Goal: Obtain resource: Download file/media

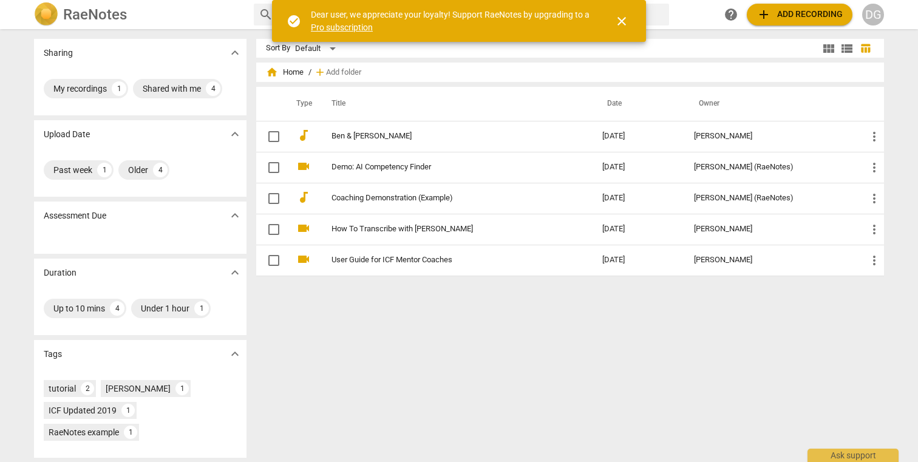
click at [627, 21] on span "close" at bounding box center [621, 21] width 15 height 15
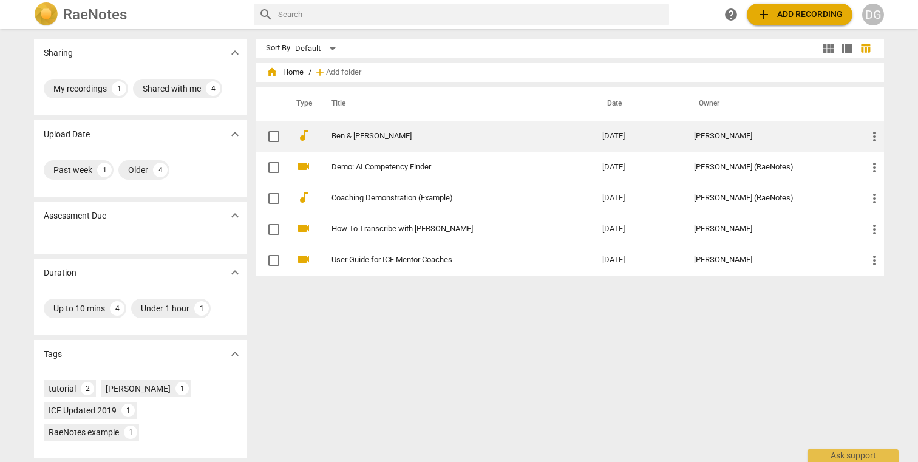
click at [332, 138] on link "Ben & [PERSON_NAME]" at bounding box center [445, 136] width 227 height 9
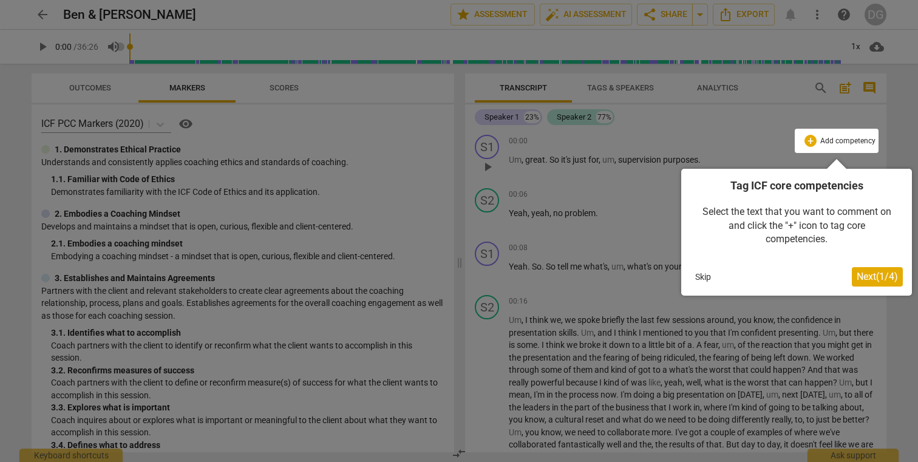
click button "Next ( 1 / 4 )" at bounding box center [877, 276] width 51 height 19
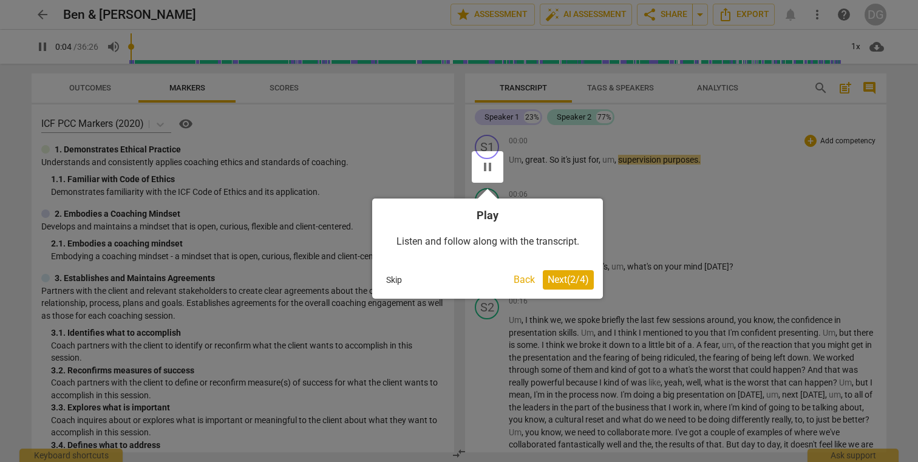
click at [491, 166] on div at bounding box center [488, 167] width 32 height 32
click at [390, 280] on button "Skip" at bounding box center [394, 280] width 26 height 18
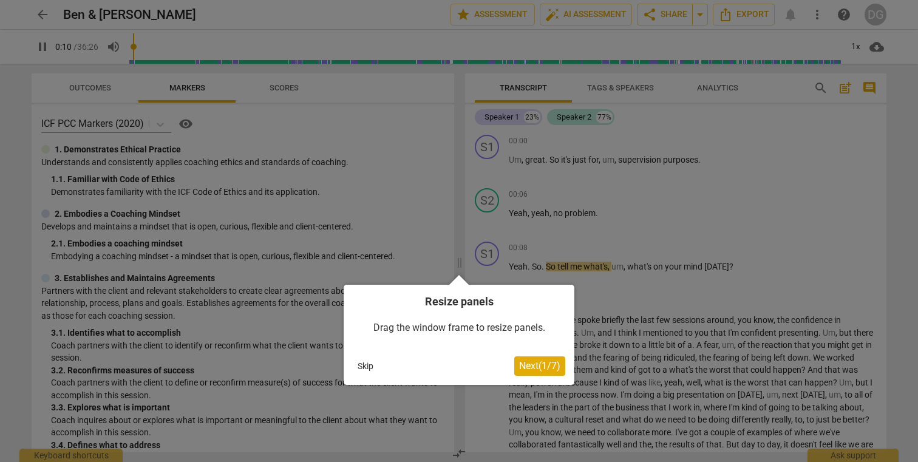
click at [359, 365] on button "Skip" at bounding box center [366, 366] width 26 height 18
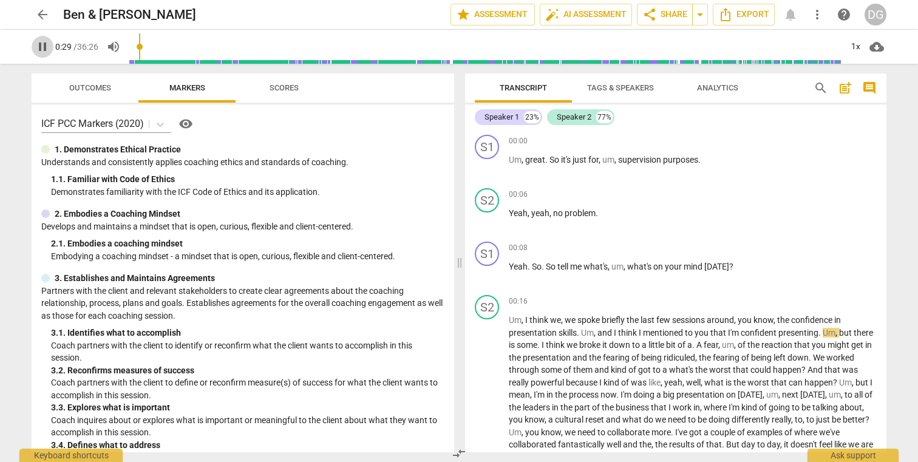
click at [40, 50] on span "pause" at bounding box center [42, 46] width 15 height 15
click at [165, 126] on icon at bounding box center [160, 124] width 12 height 12
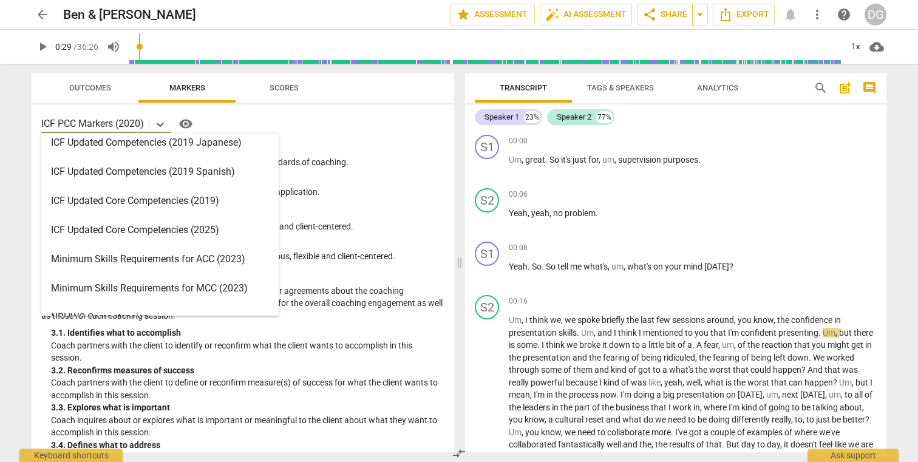
scroll to position [197, 0]
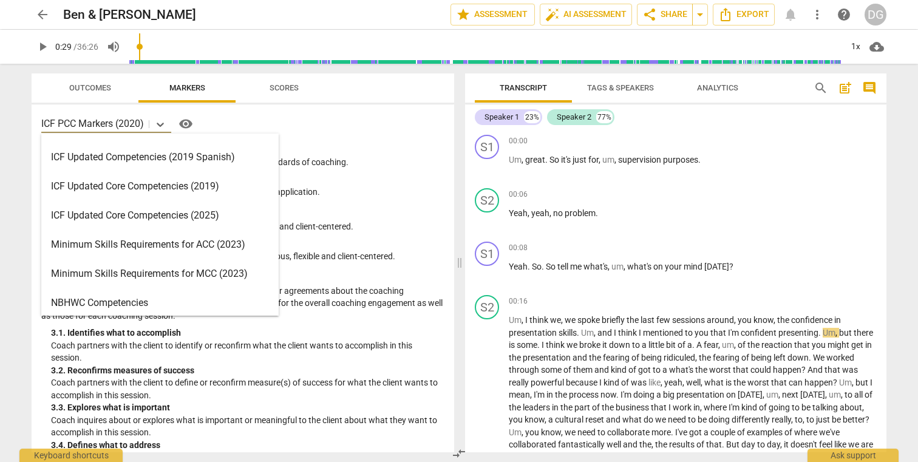
click at [183, 217] on div "ICF Updated Core Competencies (2025)" at bounding box center [159, 215] width 237 height 29
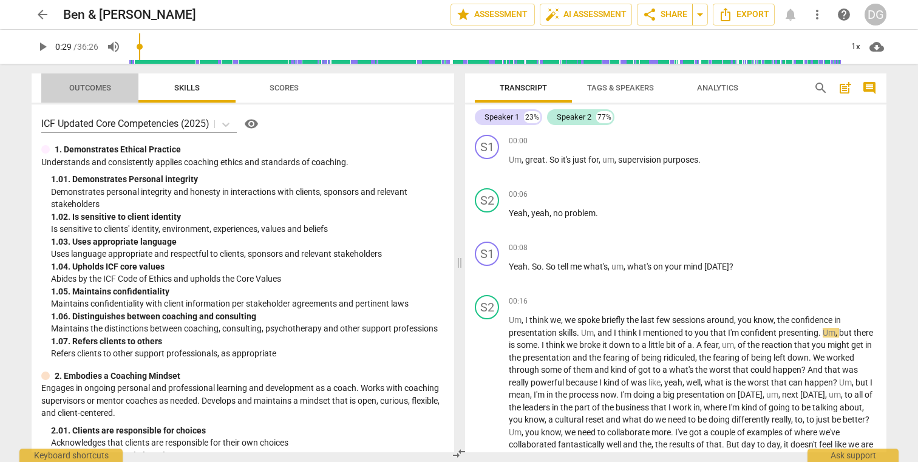
click at [106, 84] on span "Outcomes" at bounding box center [90, 87] width 42 height 9
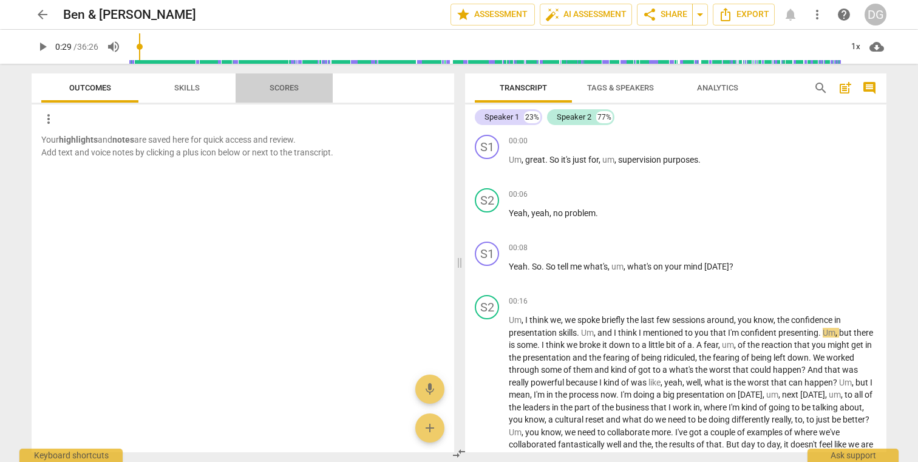
click at [290, 93] on span "Scores" at bounding box center [284, 88] width 58 height 16
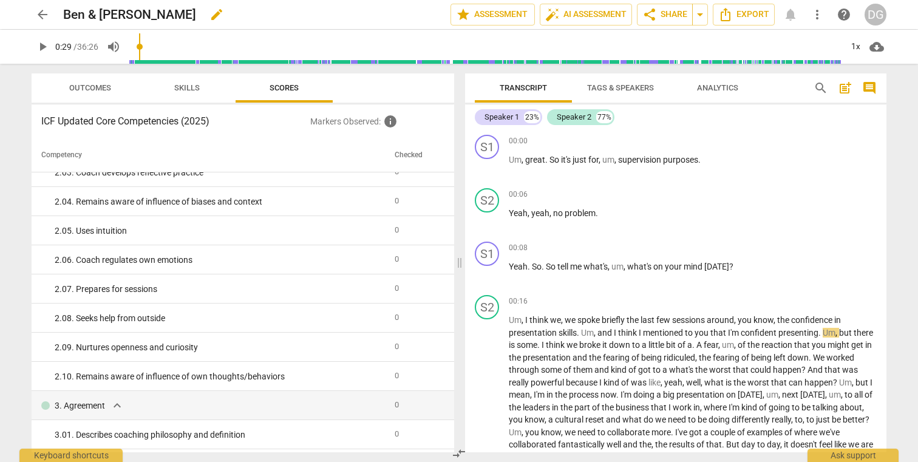
scroll to position [305, 0]
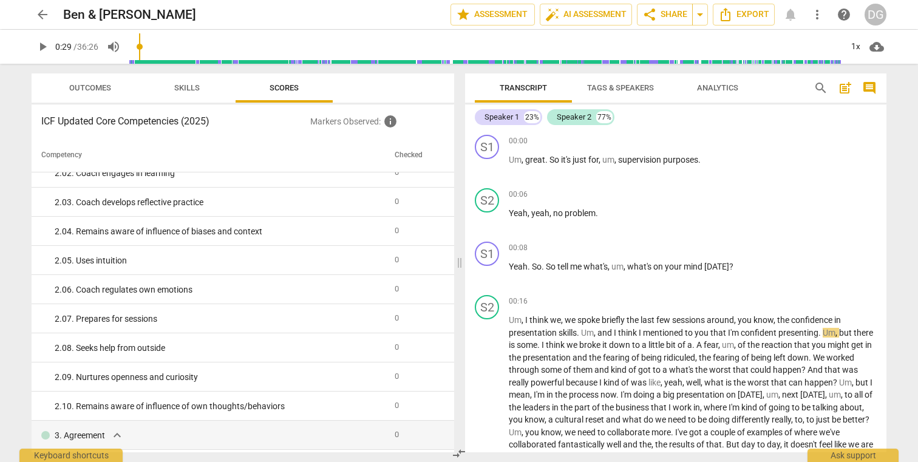
click at [189, 95] on span "Skills" at bounding box center [187, 88] width 55 height 16
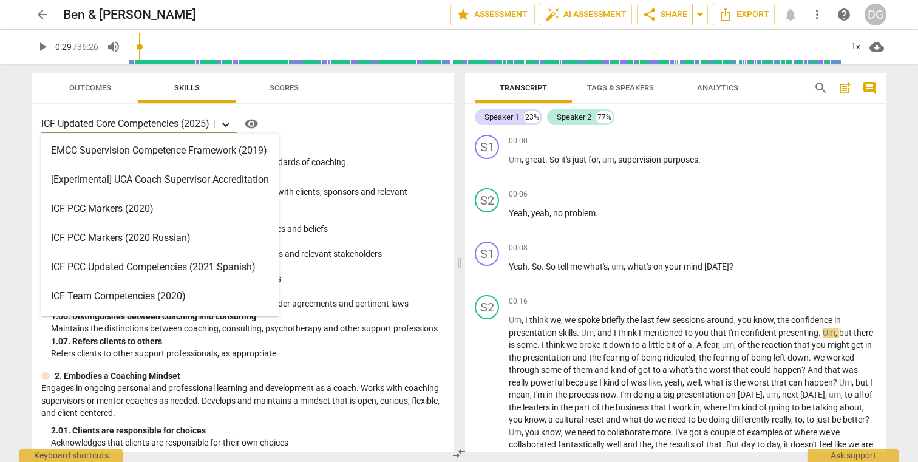
click at [228, 124] on icon at bounding box center [225, 125] width 7 height 4
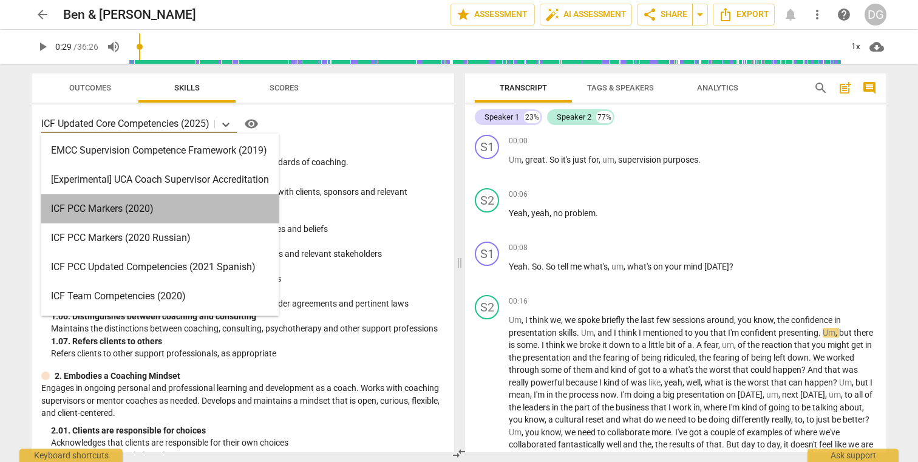
click at [211, 205] on div "ICF PCC Markers (2020)" at bounding box center [159, 208] width 237 height 29
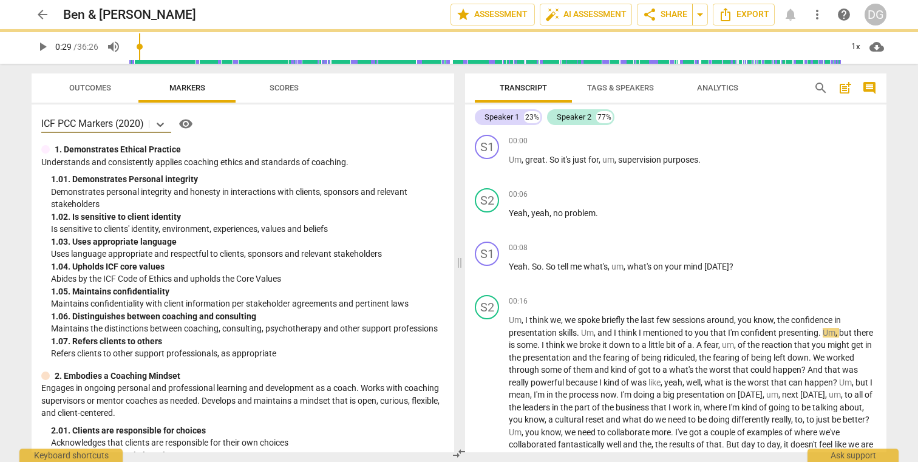
type input "30"
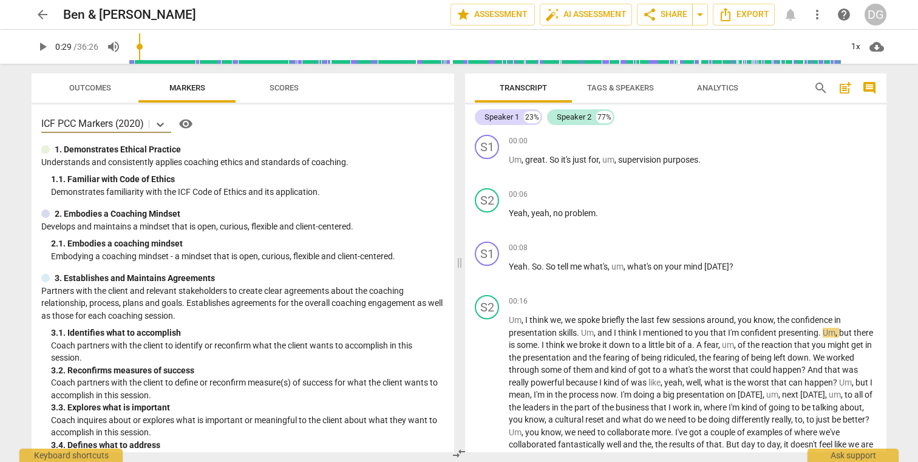
click at [284, 89] on span "Scores" at bounding box center [284, 87] width 29 height 9
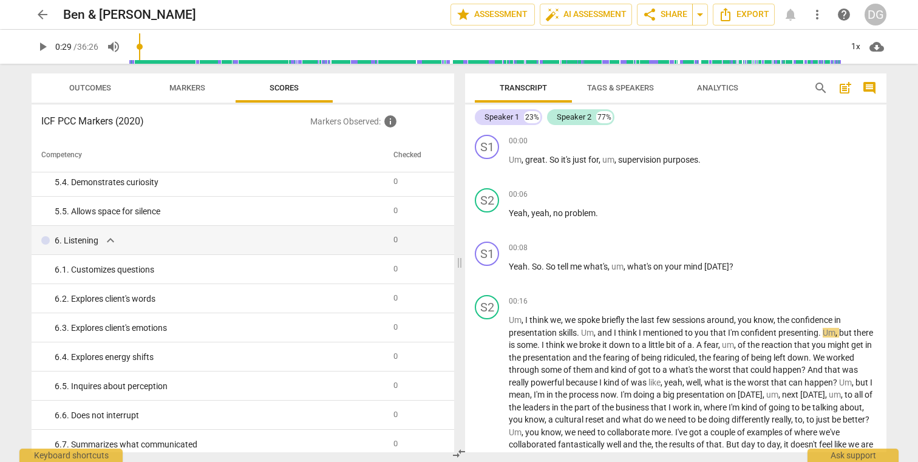
scroll to position [0, 0]
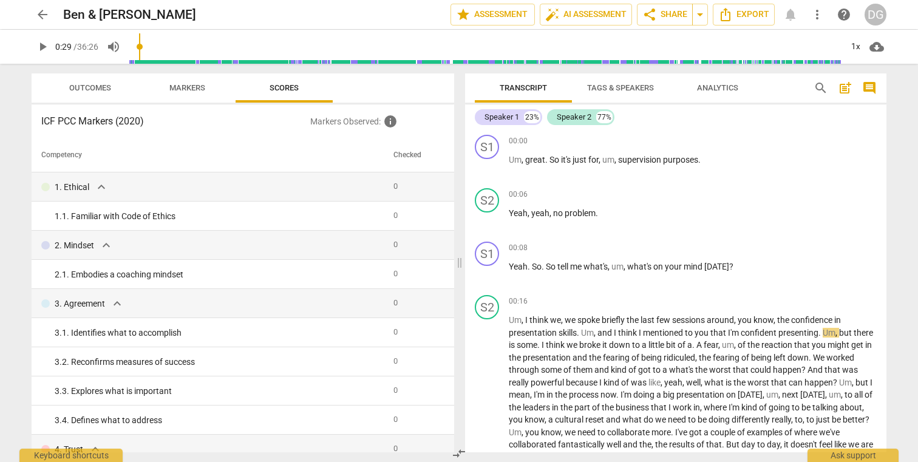
click at [724, 88] on span "Analytics" at bounding box center [717, 87] width 41 height 9
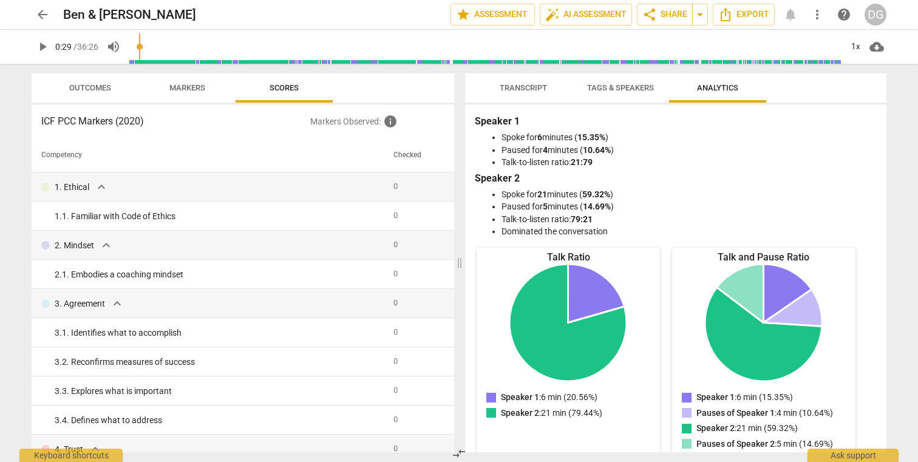
click at [529, 85] on span "Transcript" at bounding box center [523, 87] width 47 height 9
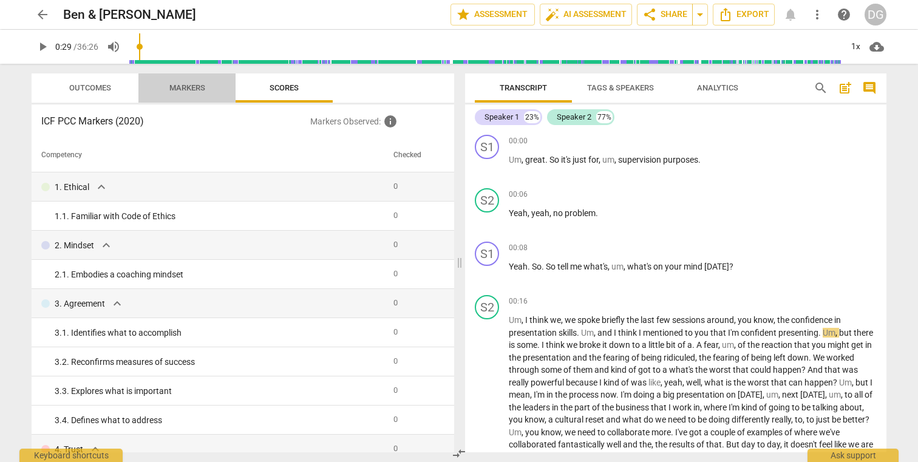
click at [179, 91] on span "Markers" at bounding box center [187, 87] width 36 height 9
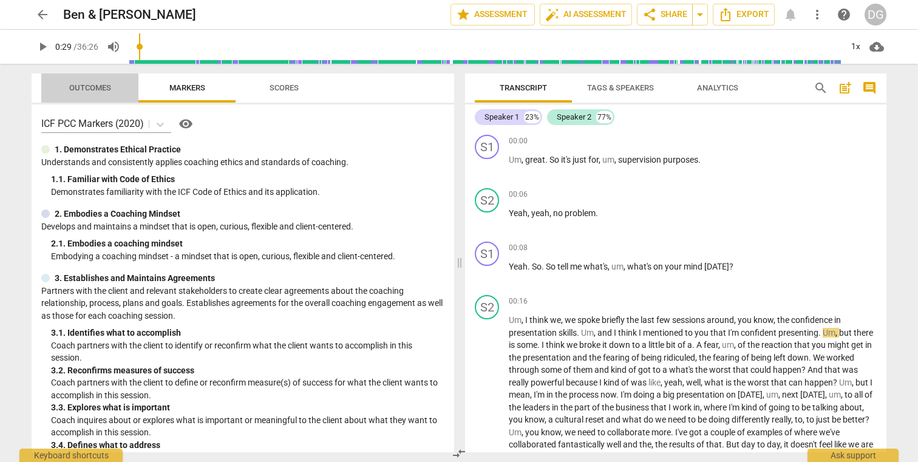
click at [100, 87] on span "Outcomes" at bounding box center [90, 87] width 42 height 9
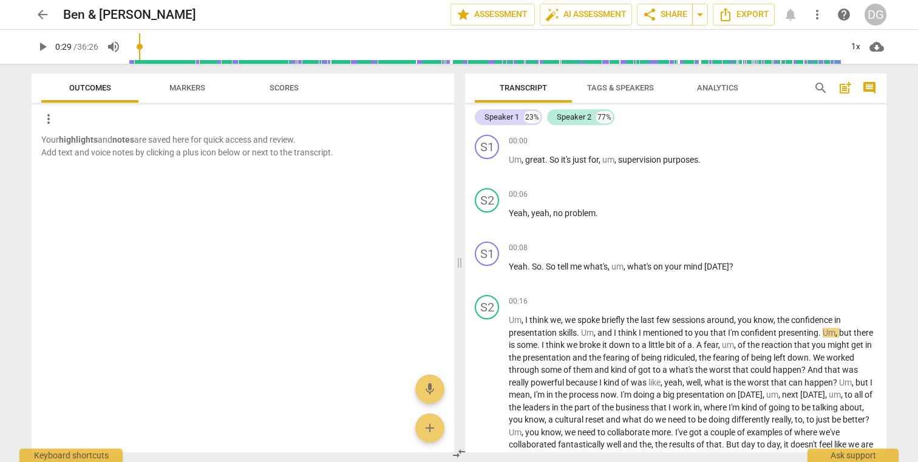
click at [190, 91] on span "Markers" at bounding box center [187, 87] width 36 height 9
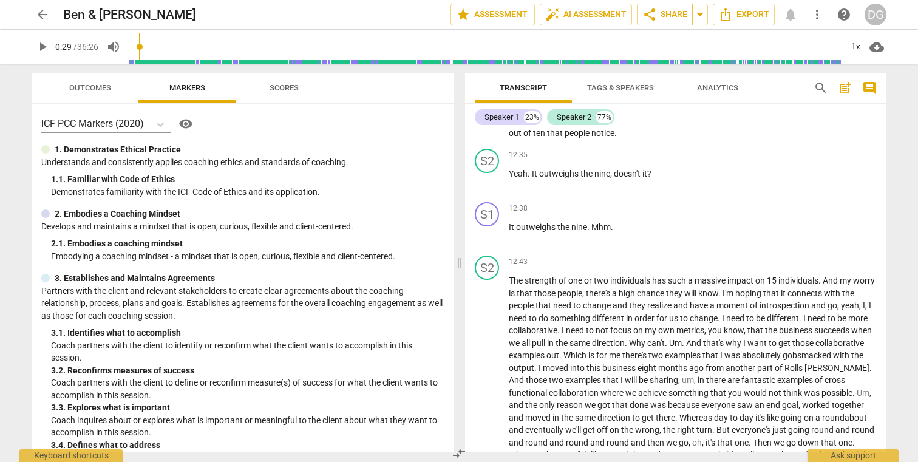
scroll to position [2828, 0]
click at [490, 13] on span "star Assessment" at bounding box center [492, 14] width 73 height 15
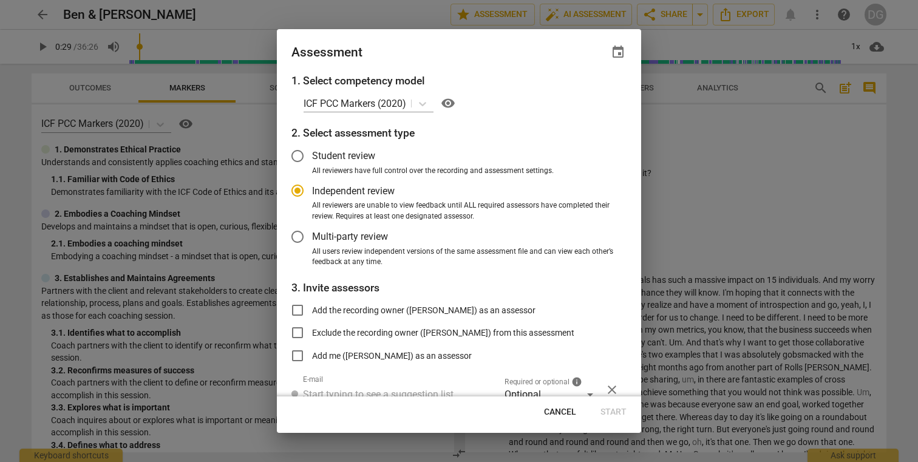
scroll to position [53, 0]
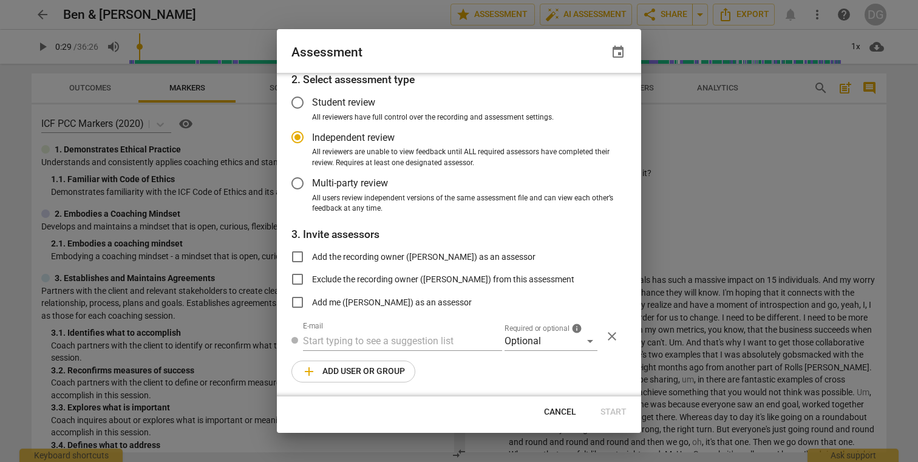
click at [560, 415] on span "Cancel" at bounding box center [560, 412] width 32 height 12
radio input "false"
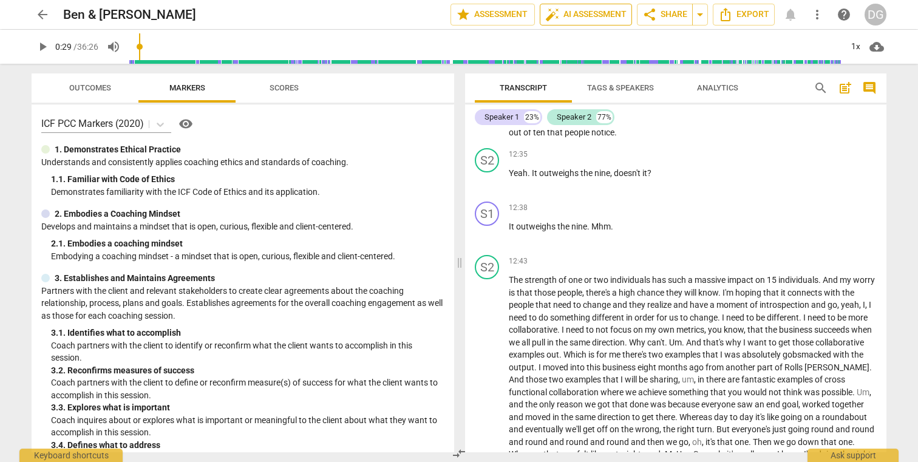
click at [601, 18] on span "auto_fix_high AI Assessment" at bounding box center [585, 14] width 81 height 15
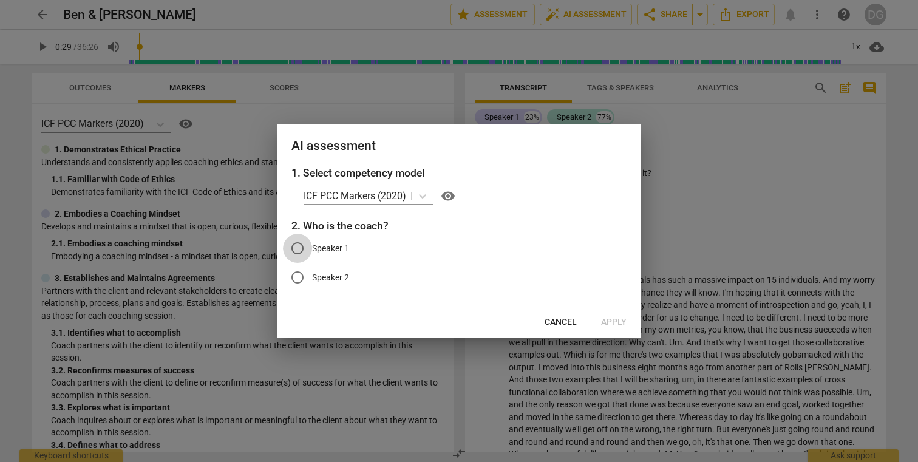
click at [294, 245] on input "Speaker 1" at bounding box center [297, 248] width 29 height 29
radio input "true"
click at [423, 196] on icon at bounding box center [422, 196] width 7 height 4
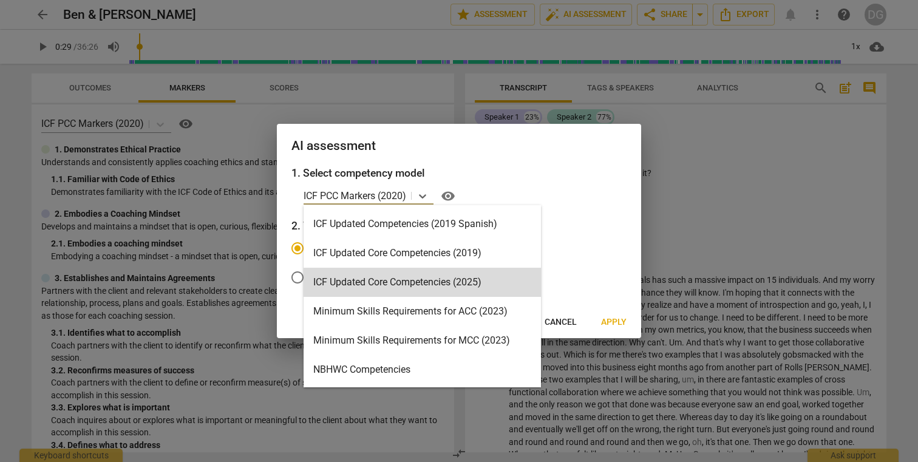
scroll to position [203, 0]
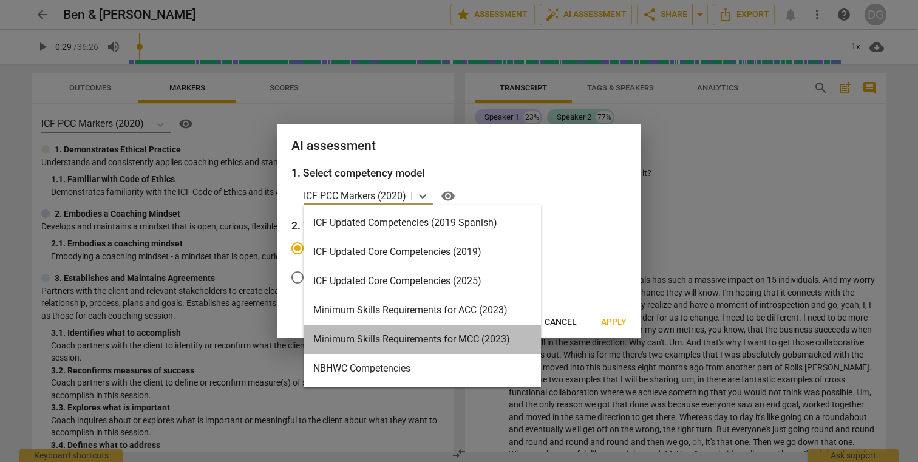
click at [421, 339] on div "Minimum Skills Requirements for MCC (2023)" at bounding box center [422, 339] width 237 height 29
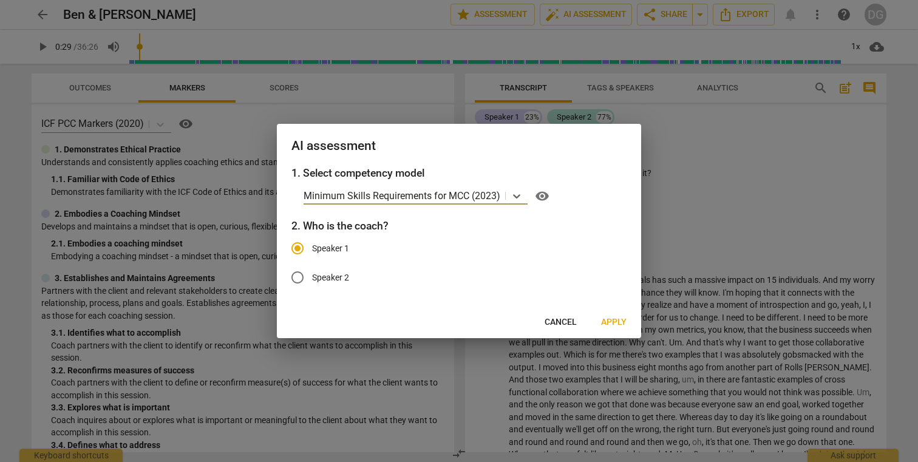
click at [614, 322] on span "Apply" at bounding box center [614, 322] width 26 height 12
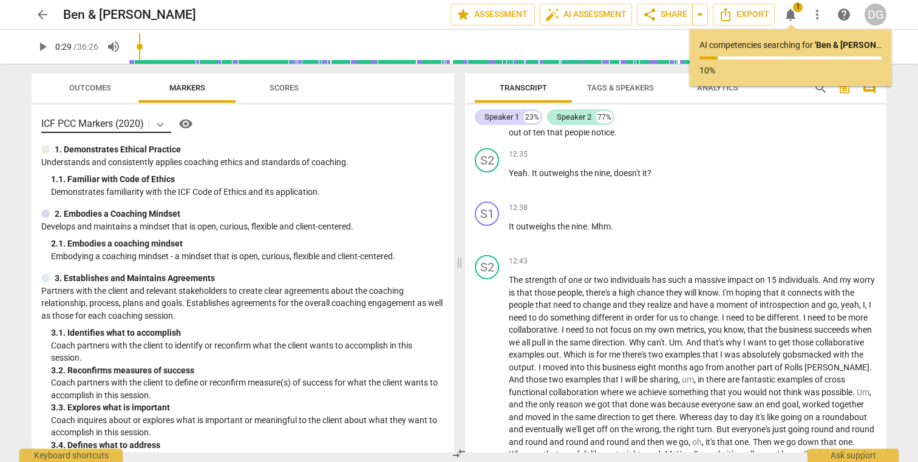
click at [162, 122] on icon at bounding box center [160, 124] width 12 height 12
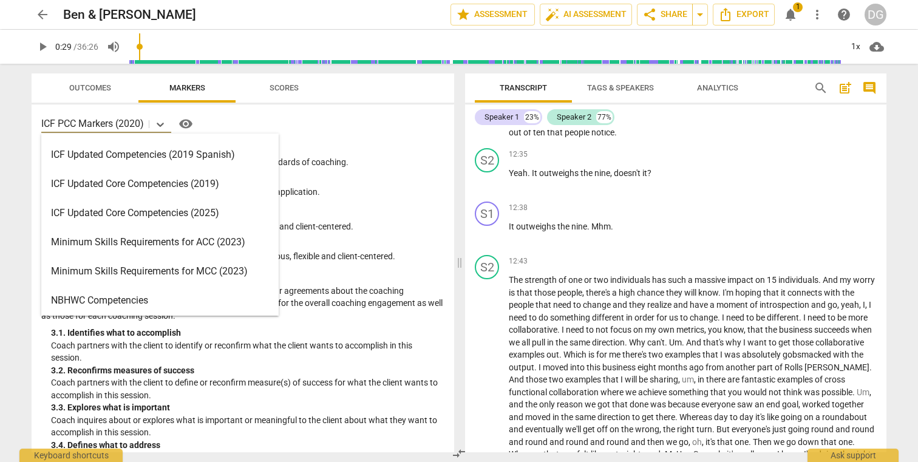
scroll to position [200, 0]
click at [163, 272] on div "Minimum Skills Requirements for MCC (2023)" at bounding box center [159, 270] width 237 height 29
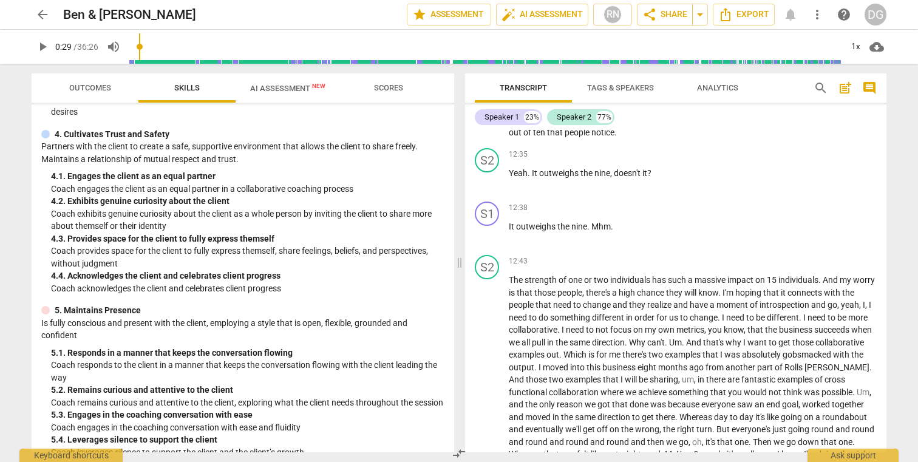
scroll to position [0, 0]
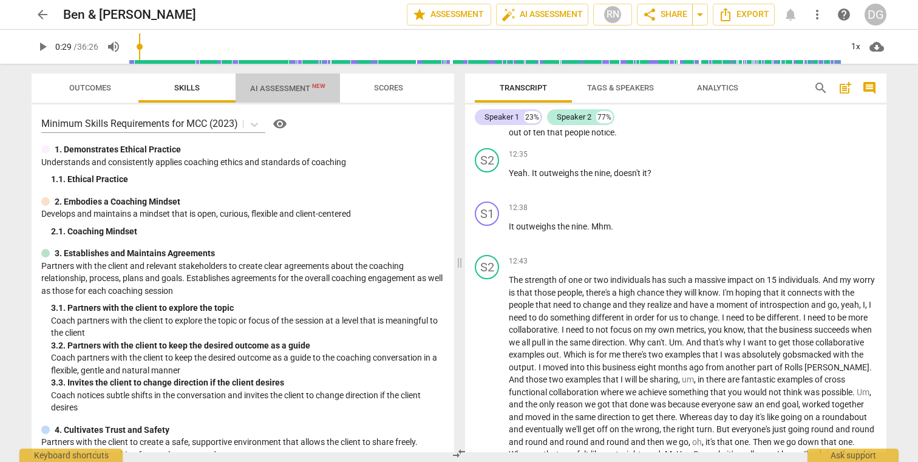
click at [274, 89] on span "AI Assessment New" at bounding box center [287, 88] width 75 height 9
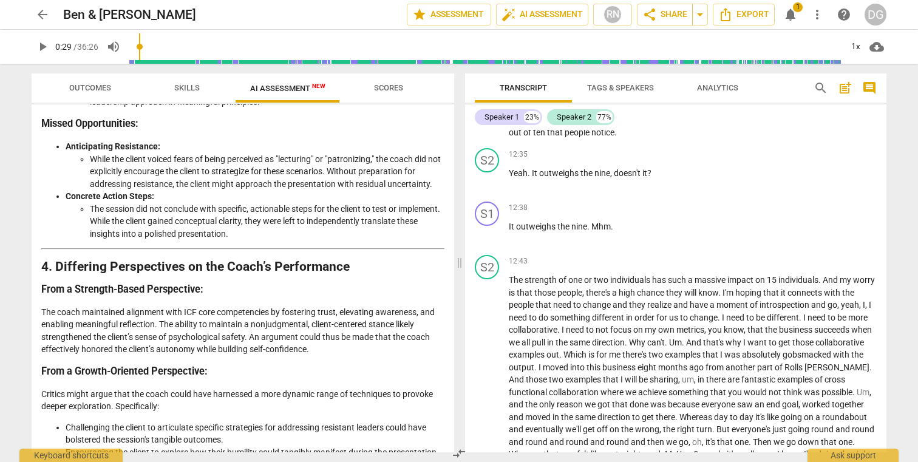
scroll to position [1249, 0]
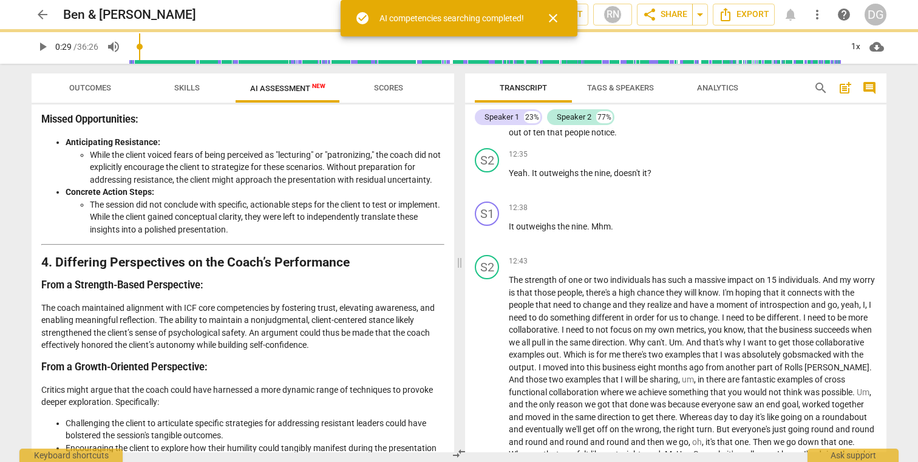
type input "30"
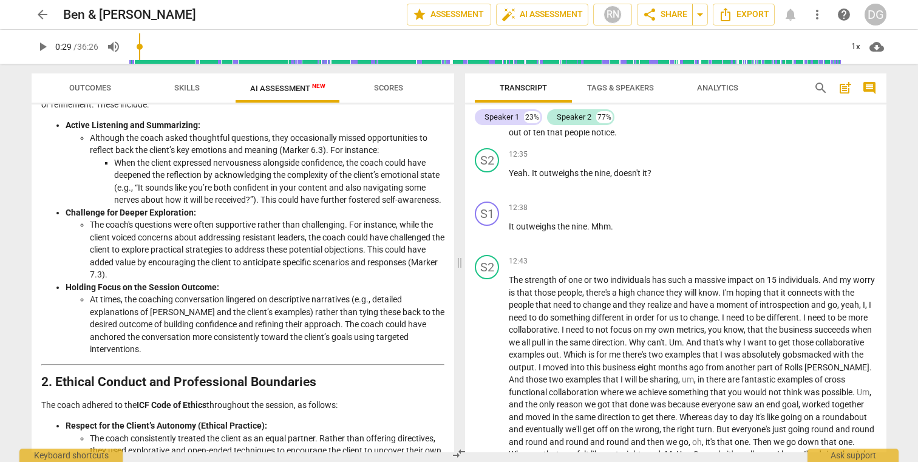
scroll to position [605, 0]
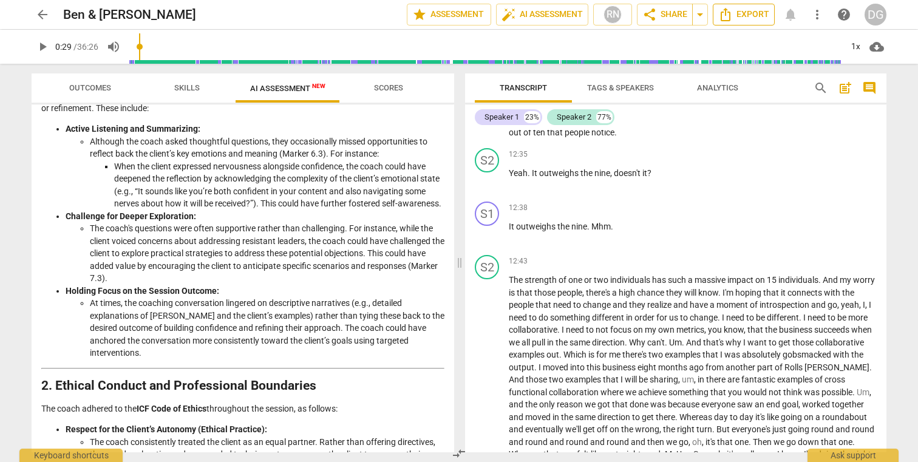
click at [729, 17] on icon "Export" at bounding box center [725, 14] width 15 height 15
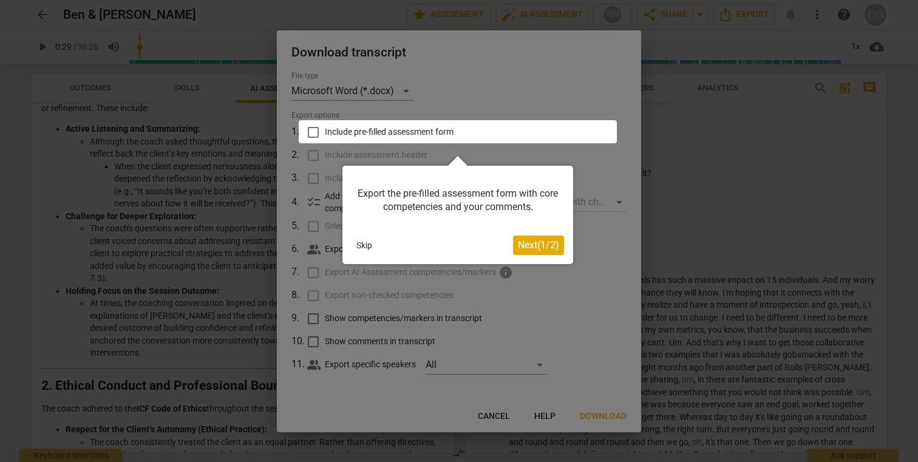
click at [364, 247] on button "Skip" at bounding box center [365, 245] width 26 height 18
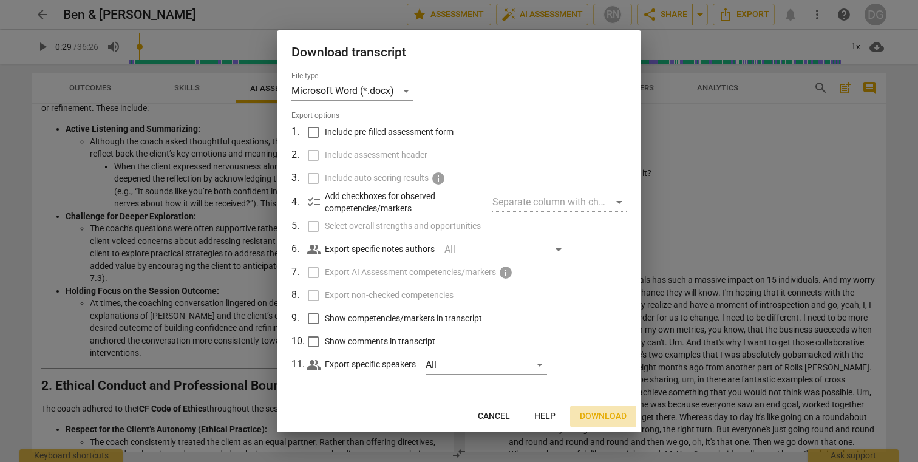
click at [606, 410] on span "Download" at bounding box center [603, 416] width 47 height 12
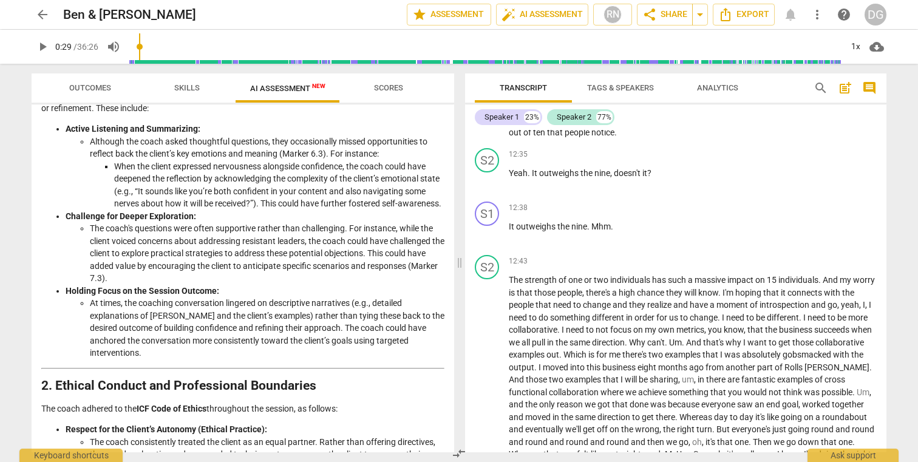
click at [624, 87] on span "Tags & Speakers" at bounding box center [620, 87] width 67 height 9
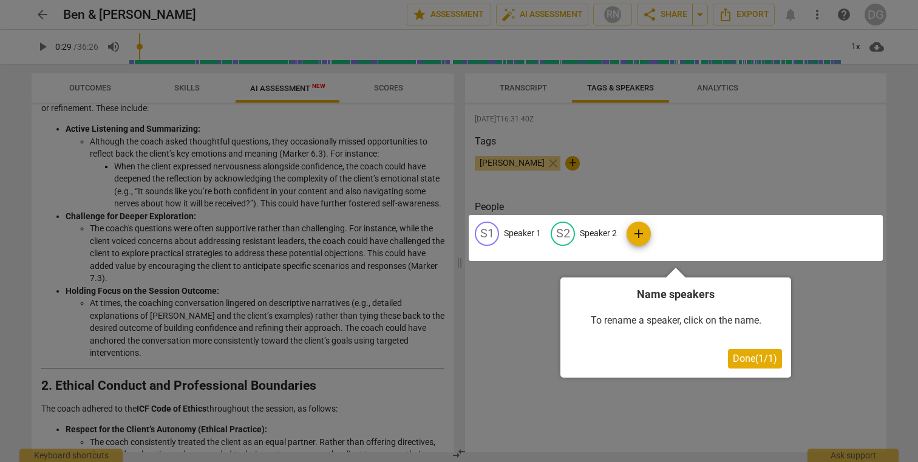
click at [748, 358] on span "Done ( 1 / 1 )" at bounding box center [755, 359] width 44 height 12
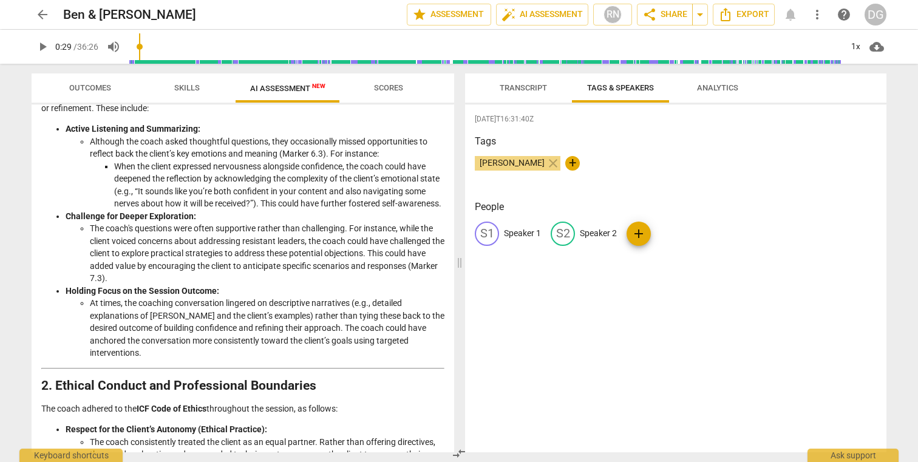
click at [517, 232] on p "Speaker 1" at bounding box center [522, 233] width 37 height 13
type input "[PERSON_NAME]"
click at [672, 234] on p "Speaker 2" at bounding box center [677, 233] width 37 height 13
type input "Ben"
click at [680, 274] on div "[DATE]T16:31:40Z Tags [PERSON_NAME] close + People DI [PERSON_NAME] edit [PERSO…" at bounding box center [675, 278] width 421 height 348
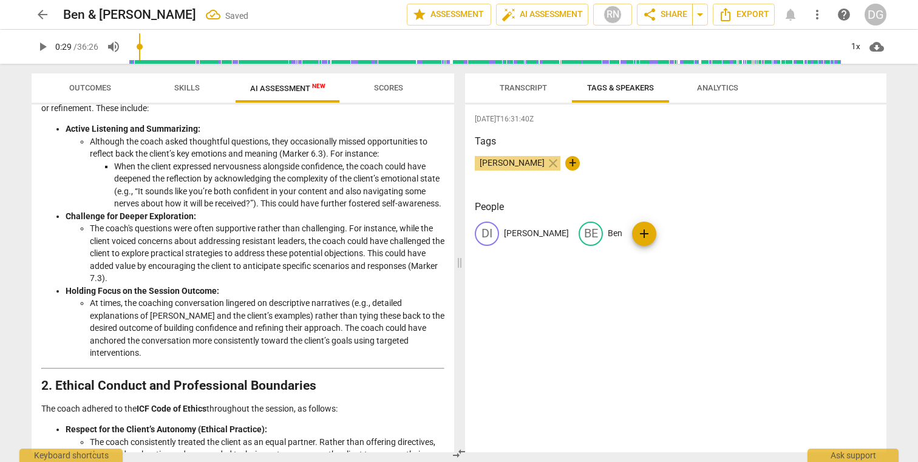
click at [516, 94] on span "Transcript" at bounding box center [523, 88] width 77 height 16
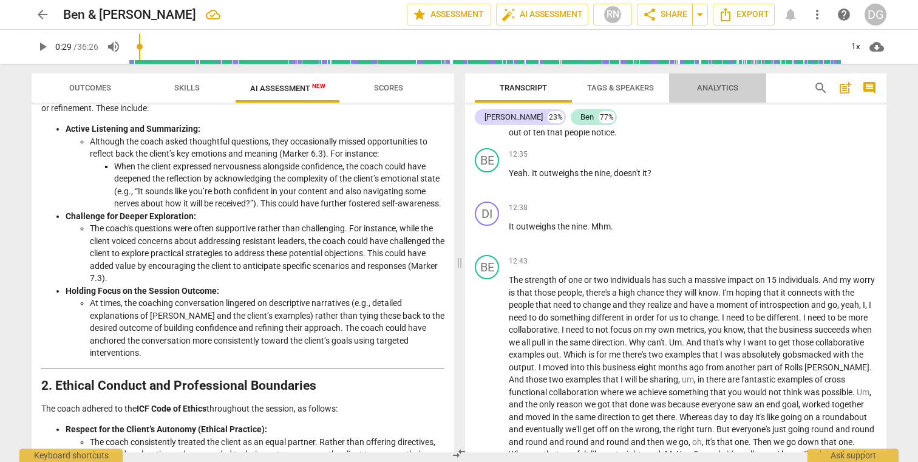
click at [718, 90] on span "Analytics" at bounding box center [717, 87] width 41 height 9
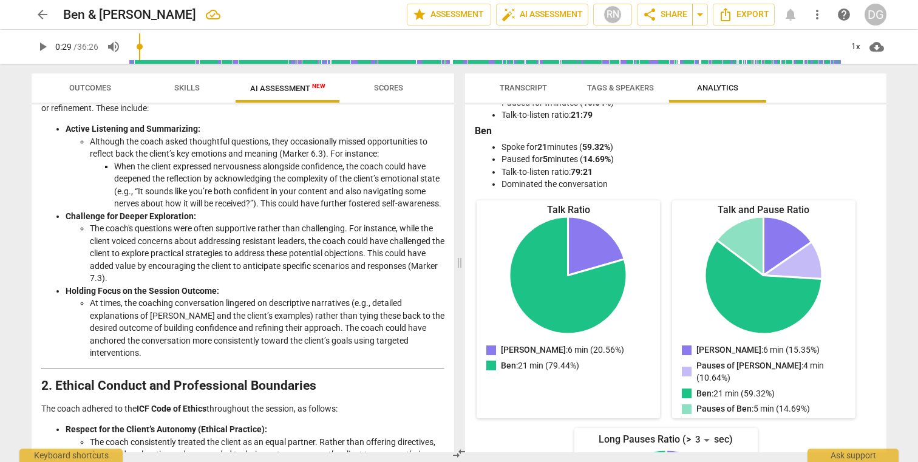
scroll to position [0, 0]
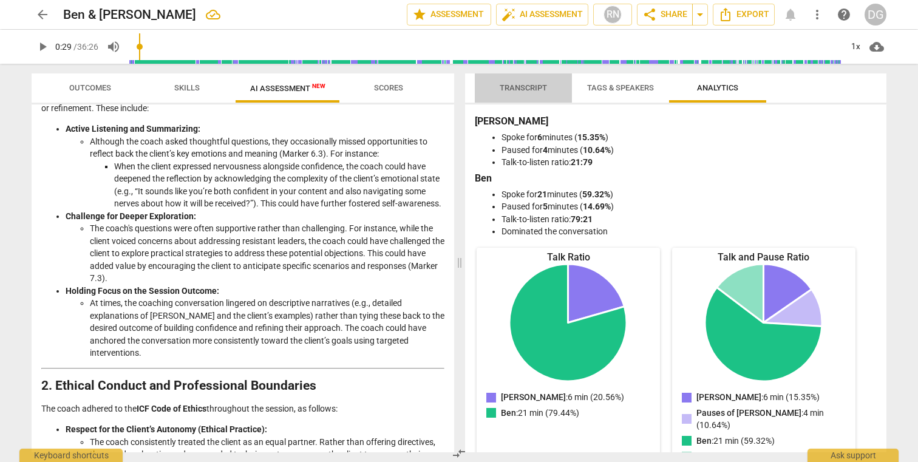
click at [524, 89] on span "Transcript" at bounding box center [523, 87] width 47 height 9
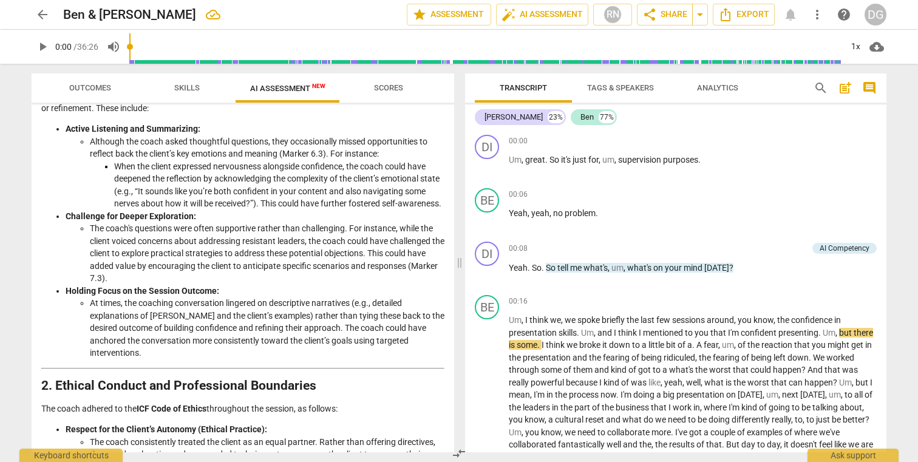
drag, startPoint x: 143, startPoint y: 47, endPoint x: 129, endPoint y: 47, distance: 14.6
click at [129, 47] on input "range" at bounding box center [485, 46] width 712 height 39
click at [43, 47] on span "play_arrow" at bounding box center [42, 46] width 15 height 15
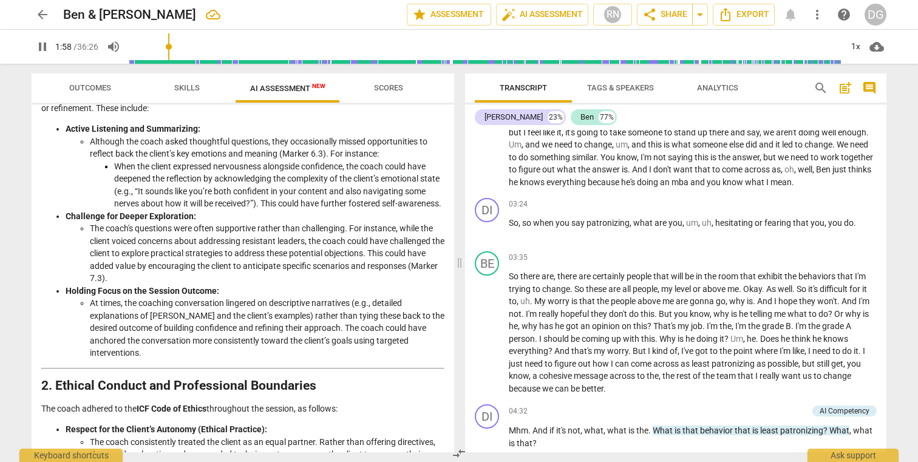
scroll to position [502, 0]
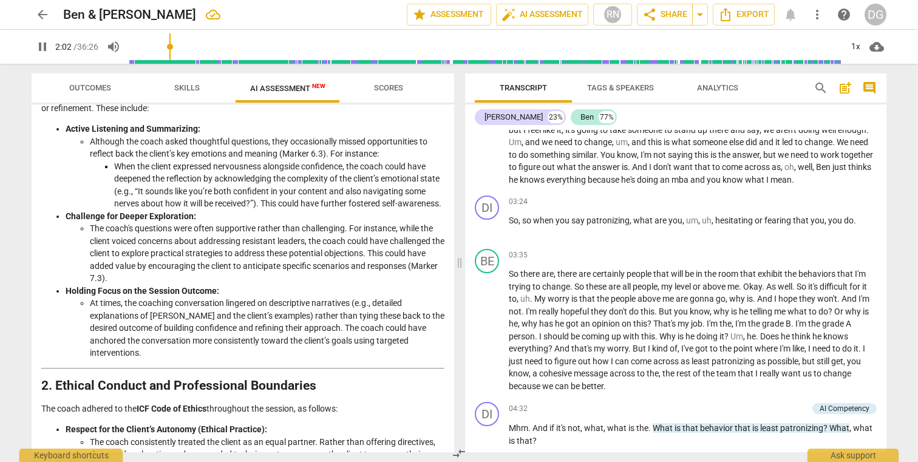
click at [763, 160] on span "but" at bounding box center [770, 155] width 15 height 10
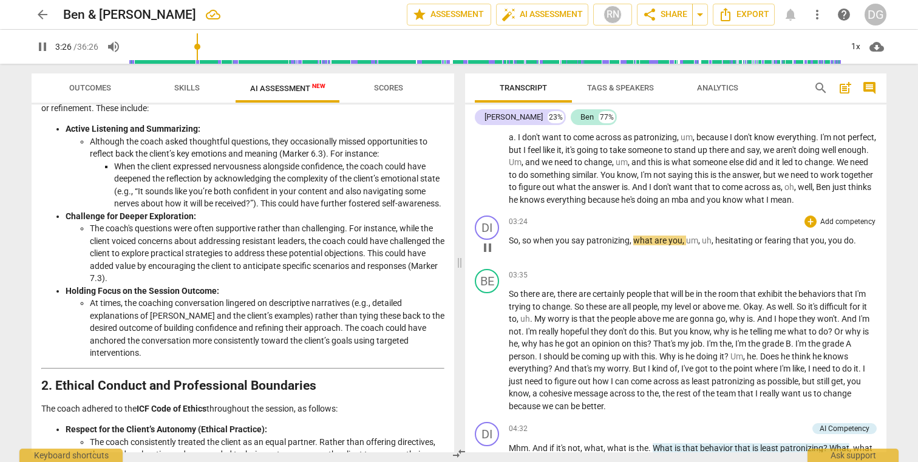
scroll to position [476, 0]
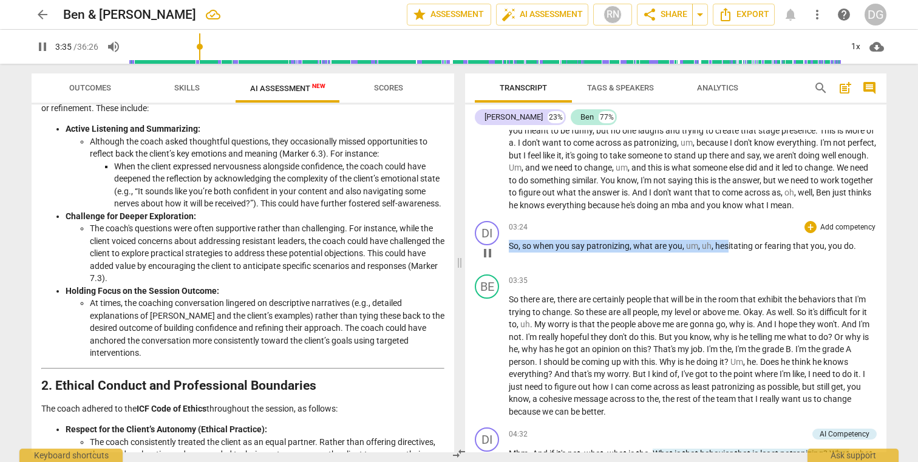
drag, startPoint x: 509, startPoint y: 255, endPoint x: 727, endPoint y: 259, distance: 218.0
click at [727, 253] on p "So , so when you say patronizing , what are you , um , uh , hesitating or feari…" at bounding box center [693, 246] width 368 height 13
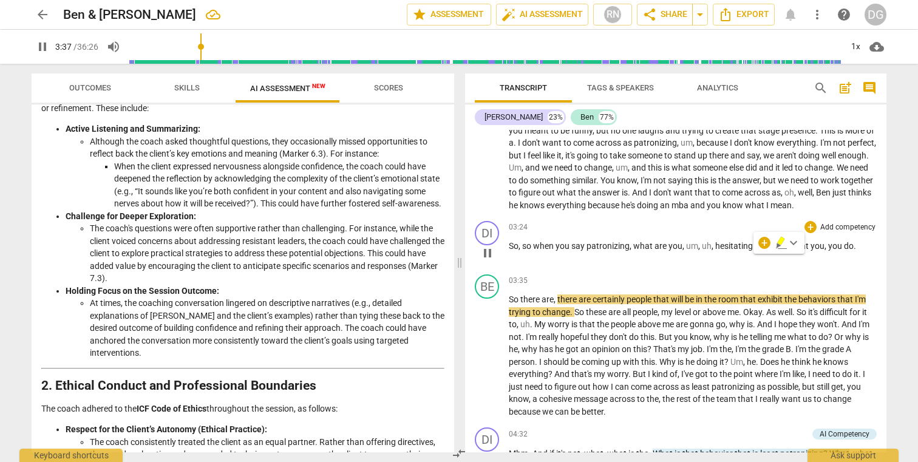
click at [775, 265] on div "03:24 + Add competency keyboard_arrow_right So , so when you say patronizing , …" at bounding box center [693, 243] width 368 height 44
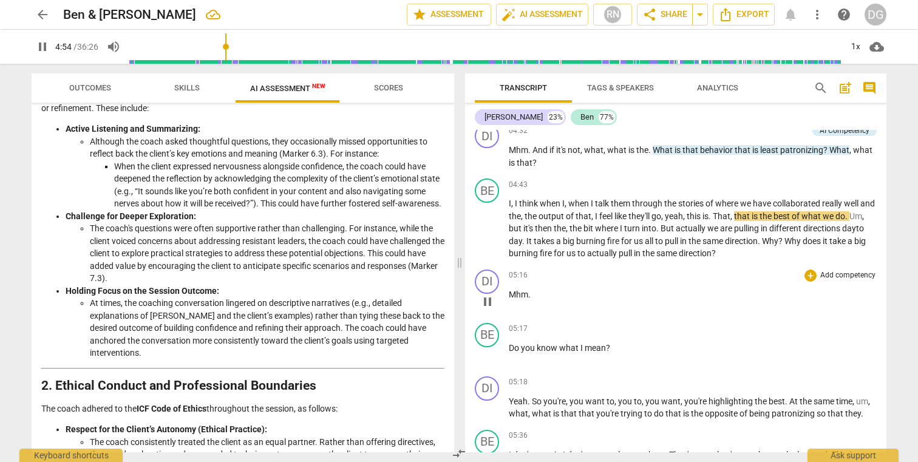
scroll to position [777, 0]
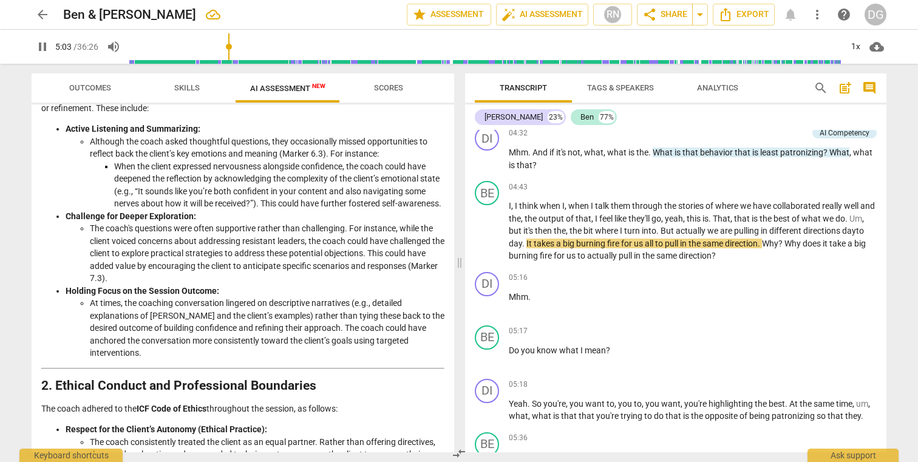
click at [847, 87] on span "post_add" at bounding box center [845, 88] width 15 height 15
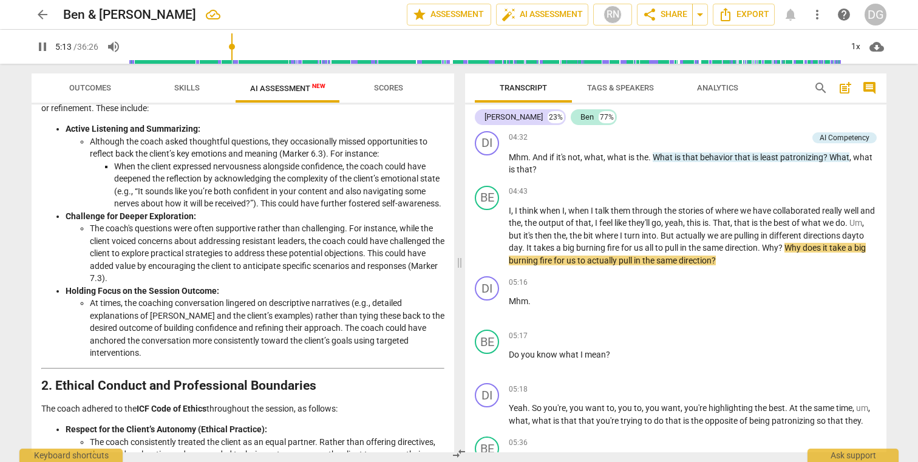
scroll to position [813, 0]
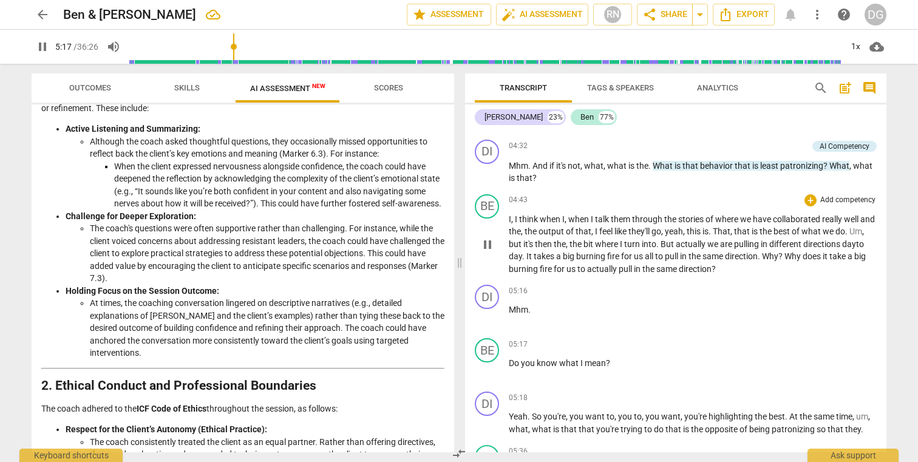
click at [576, 261] on span "big" at bounding box center [569, 256] width 13 height 10
click at [548, 185] on p "Mhm . And if it's not , what , what is the . What is that behavior that is leas…" at bounding box center [693, 172] width 368 height 25
click at [872, 92] on span "comment" at bounding box center [869, 88] width 15 height 15
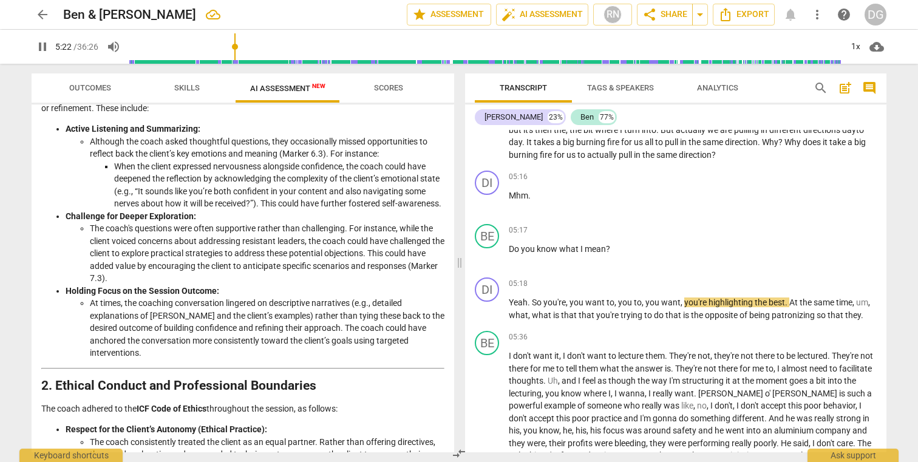
scroll to position [783, 0]
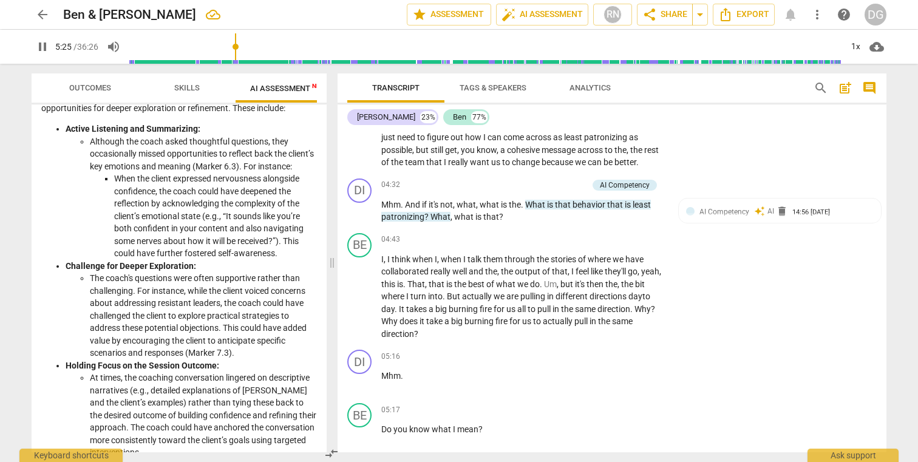
click at [872, 92] on span "comment" at bounding box center [869, 88] width 15 height 15
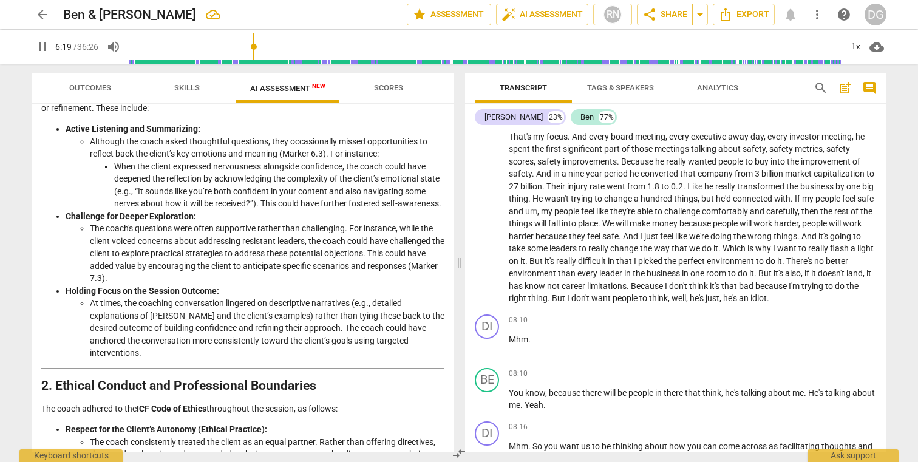
scroll to position [1262, 0]
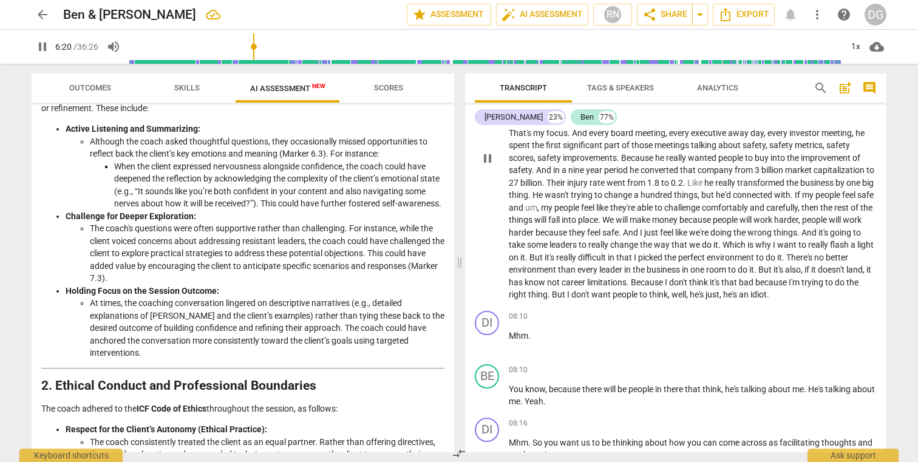
click at [547, 287] on span "know" at bounding box center [536, 282] width 22 height 10
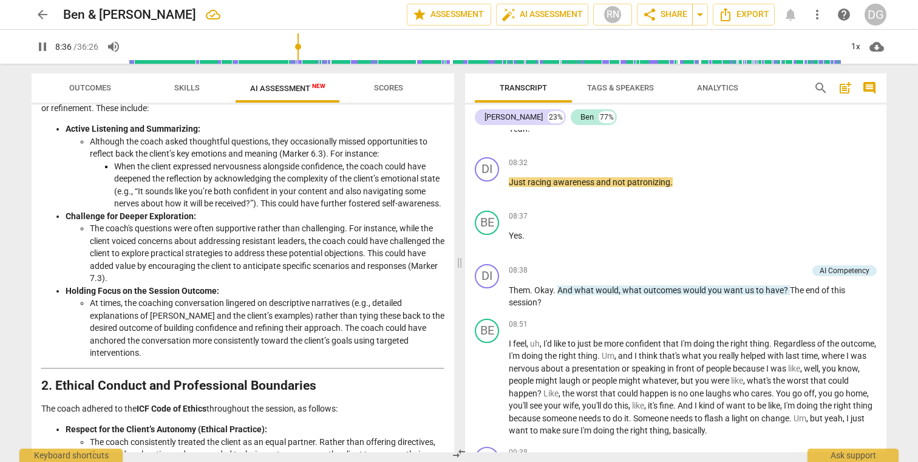
scroll to position [1738, 0]
click at [539, 186] on span "racing" at bounding box center [541, 181] width 26 height 10
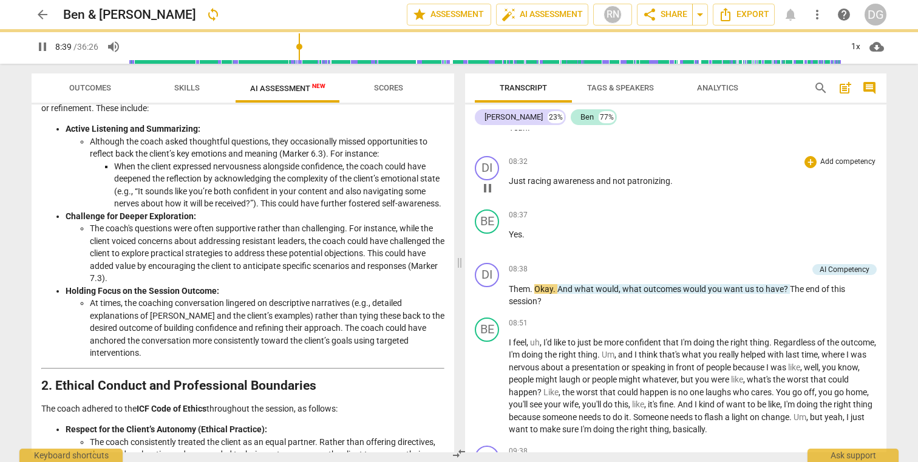
type input "520"
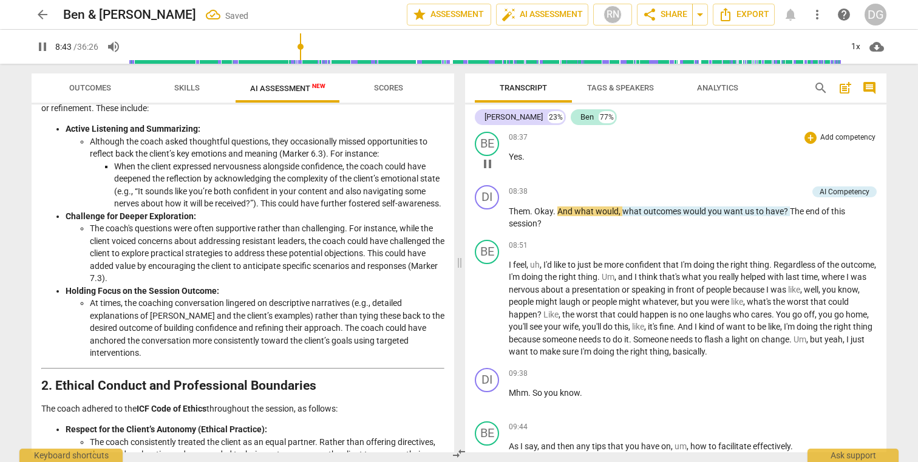
scroll to position [1823, 0]
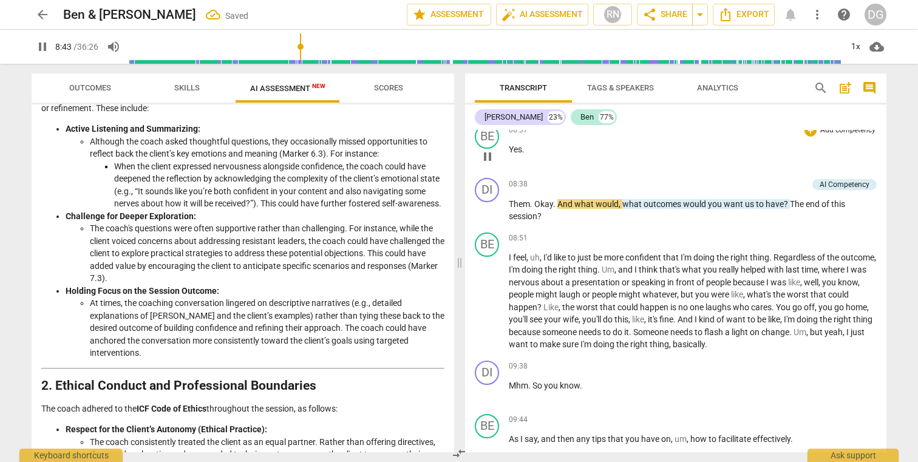
click at [568, 261] on div "08:51 + Add competency keyboard_arrow_right I feel , uh , I'd like to just be m…" at bounding box center [693, 292] width 368 height 118
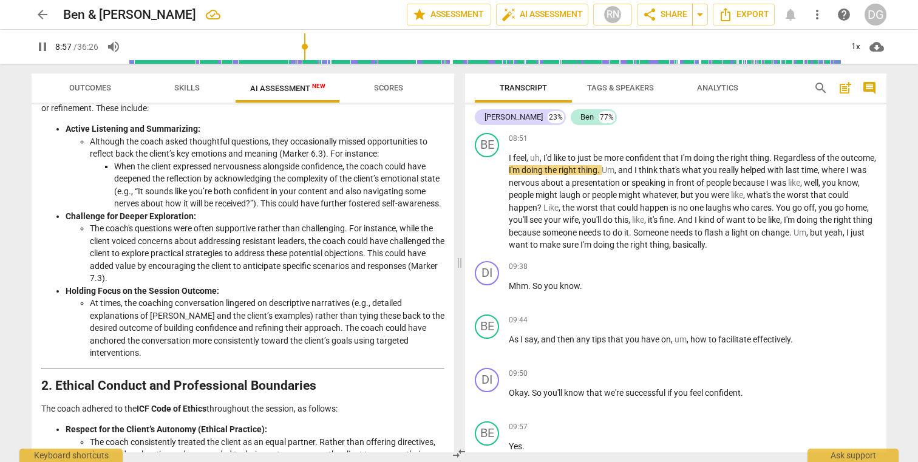
scroll to position [1921, 0]
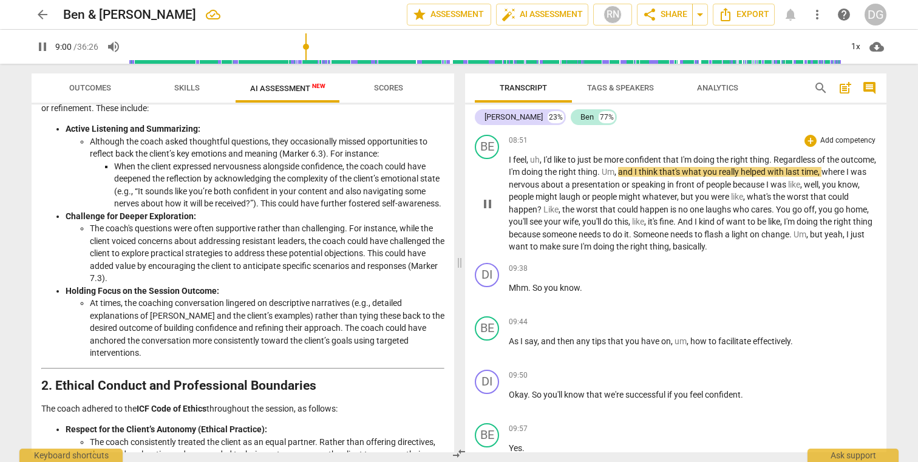
click at [530, 251] on span "want" at bounding box center [519, 247] width 21 height 10
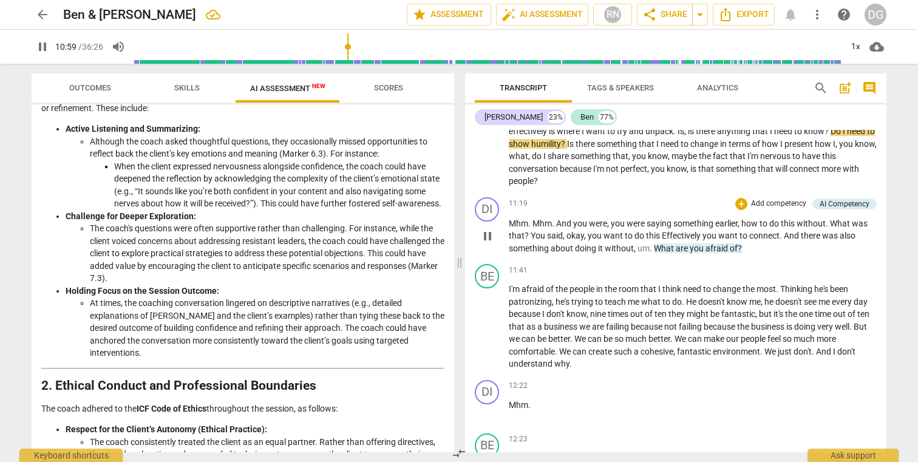
scroll to position [2491, 0]
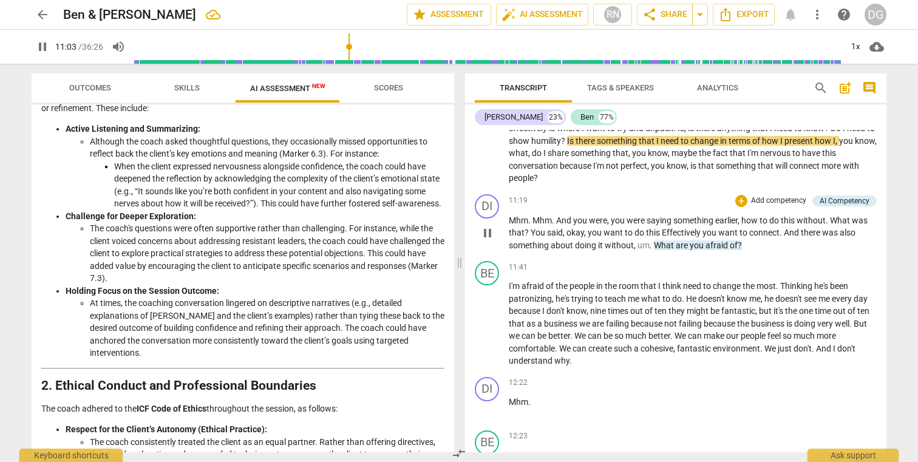
click at [735, 250] on span "of" at bounding box center [734, 245] width 8 height 10
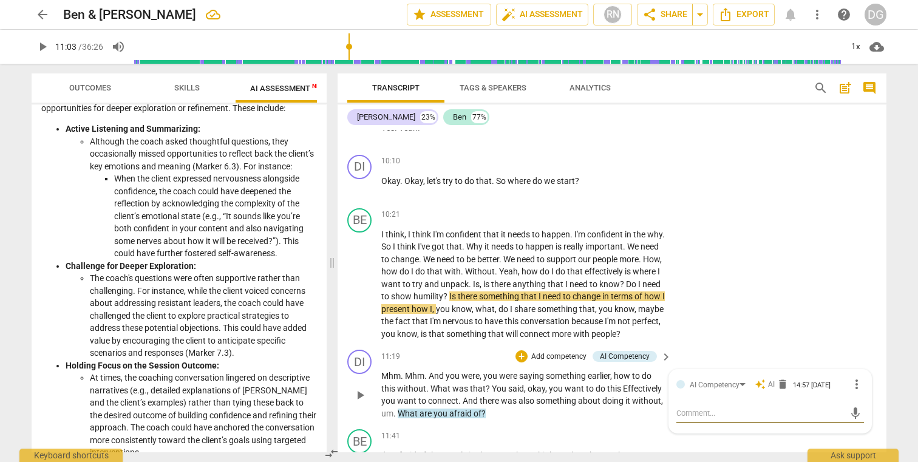
scroll to position [2660, 0]
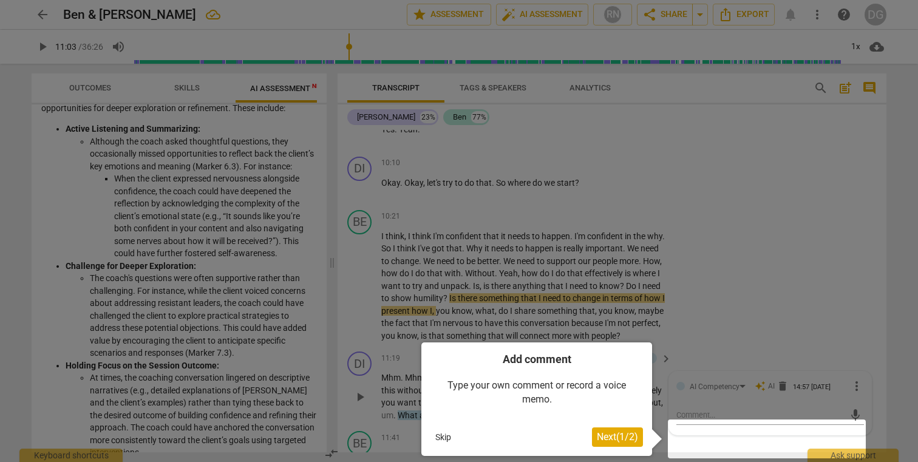
click at [692, 437] on div at bounding box center [767, 439] width 198 height 39
click at [682, 442] on div at bounding box center [767, 439] width 198 height 39
click at [632, 440] on span "Next ( 1 / 2 )" at bounding box center [617, 437] width 41 height 12
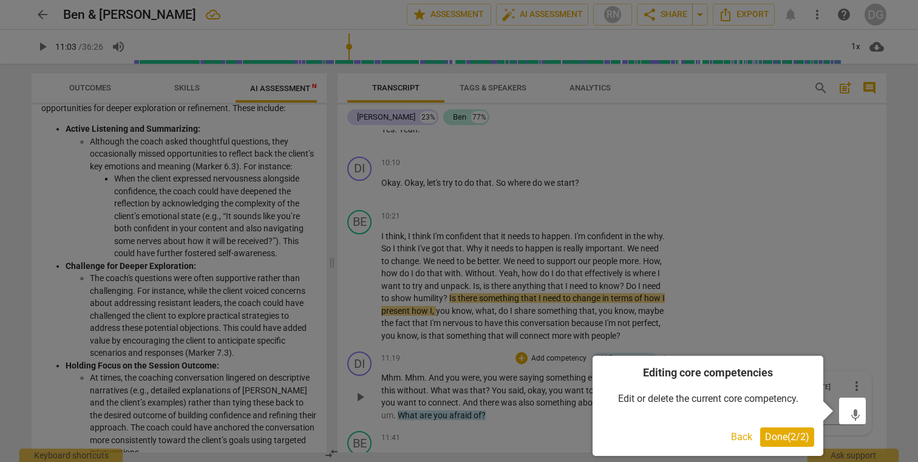
click at [781, 438] on span "Done ( 2 / 2 )" at bounding box center [787, 437] width 44 height 12
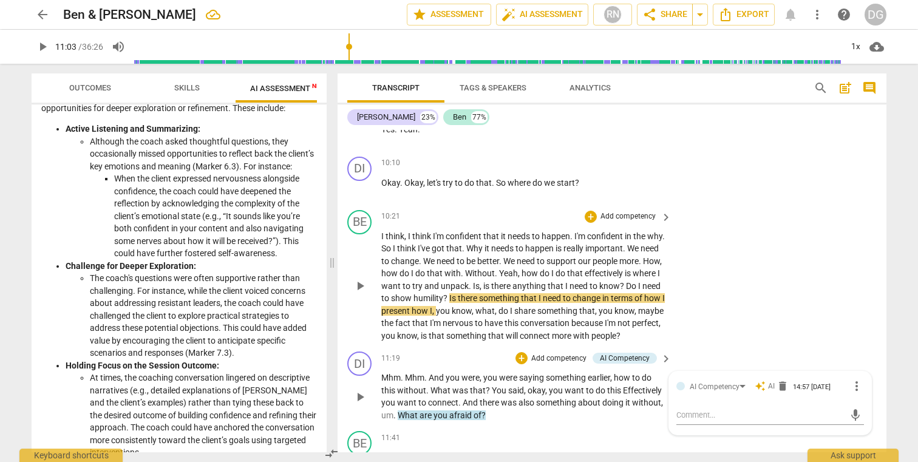
click at [738, 327] on div "BE play_arrow pause 10:21 + Add competency keyboard_arrow_right I think , I thi…" at bounding box center [612, 276] width 549 height 142
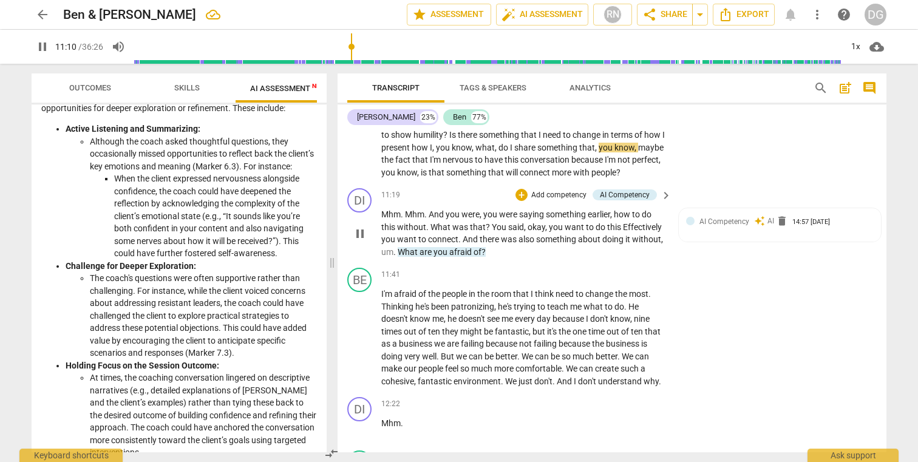
scroll to position [2825, 0]
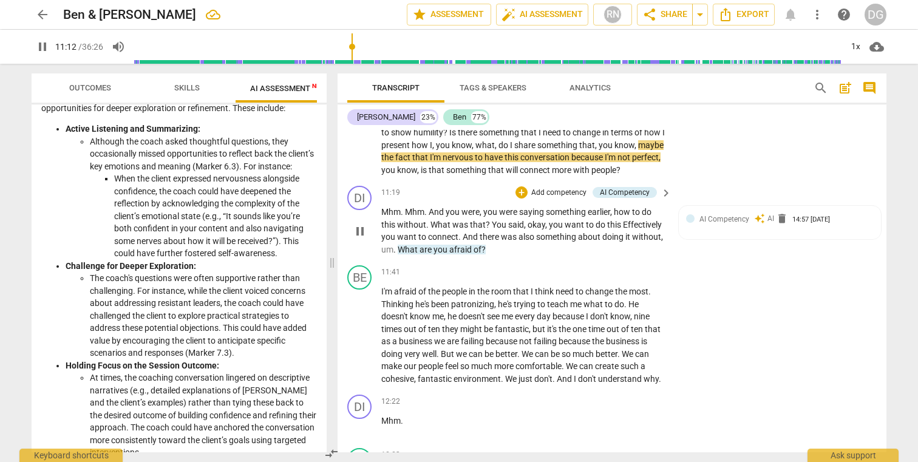
click at [493, 256] on p "Mhm . Mhm . And you were , you were saying something earlier , how to do this w…" at bounding box center [523, 231] width 284 height 50
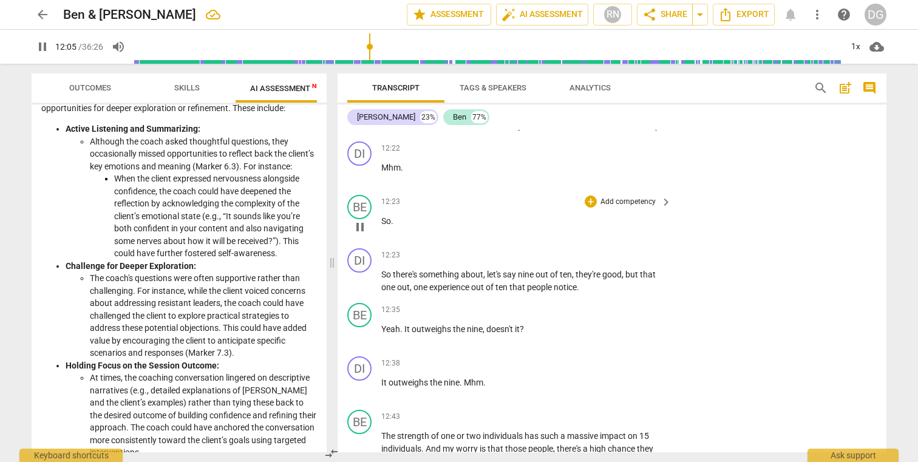
scroll to position [3077, 0]
click at [420, 293] on span "one" at bounding box center [422, 289] width 16 height 10
click at [390, 175] on p "Mhm ." at bounding box center [523, 169] width 284 height 13
click at [386, 227] on span "So" at bounding box center [386, 222] width 10 height 10
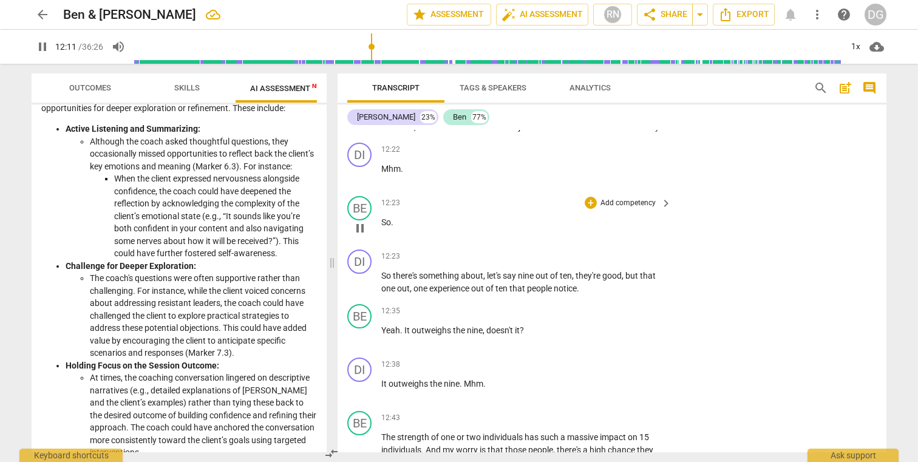
click at [386, 227] on span "So" at bounding box center [386, 222] width 10 height 10
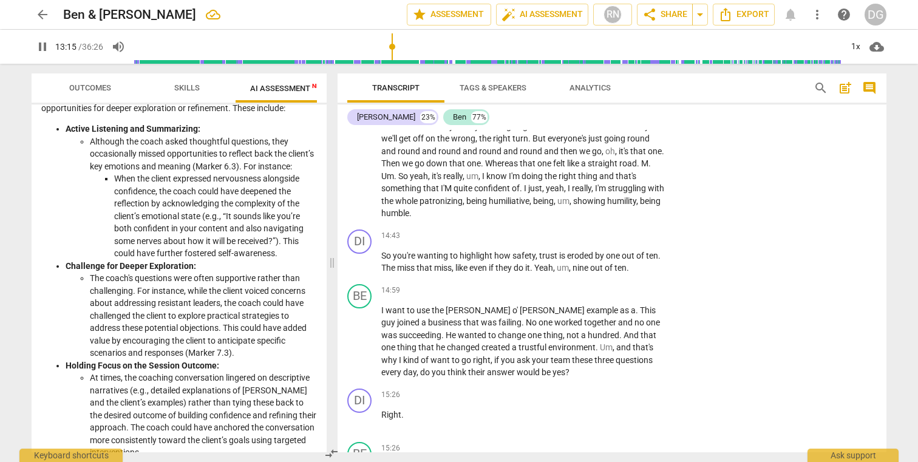
scroll to position [3578, 0]
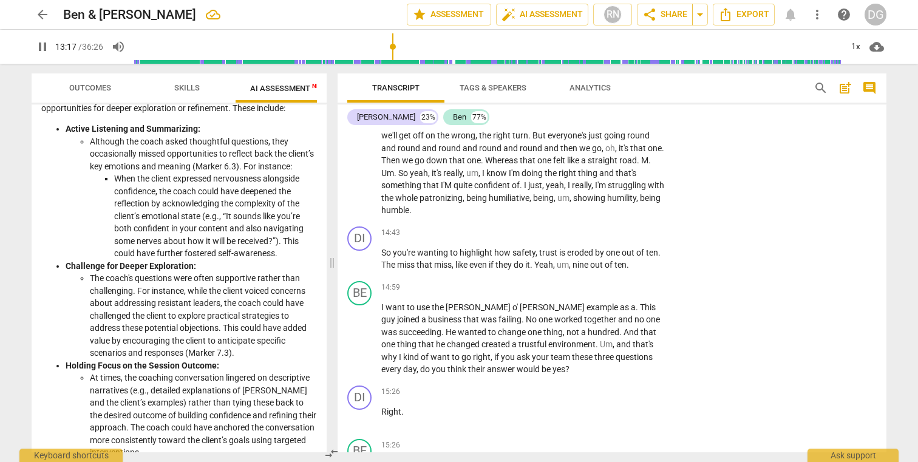
click at [413, 190] on span "something" at bounding box center [402, 185] width 42 height 10
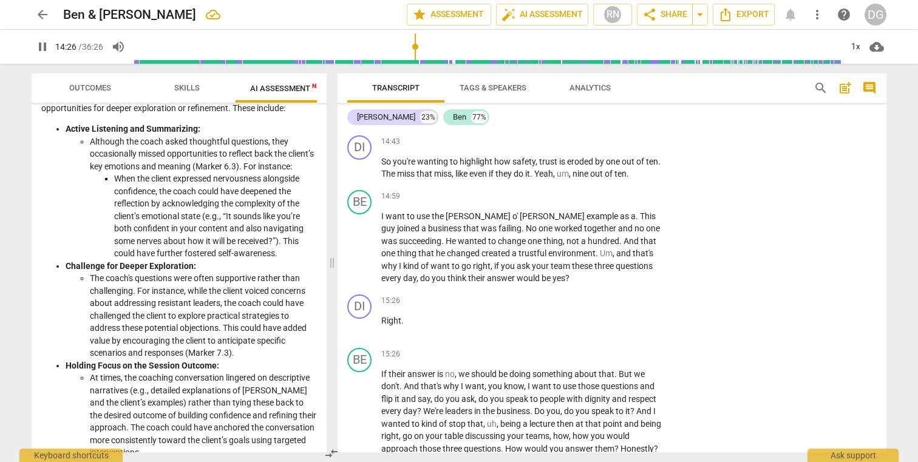
scroll to position [3685, 0]
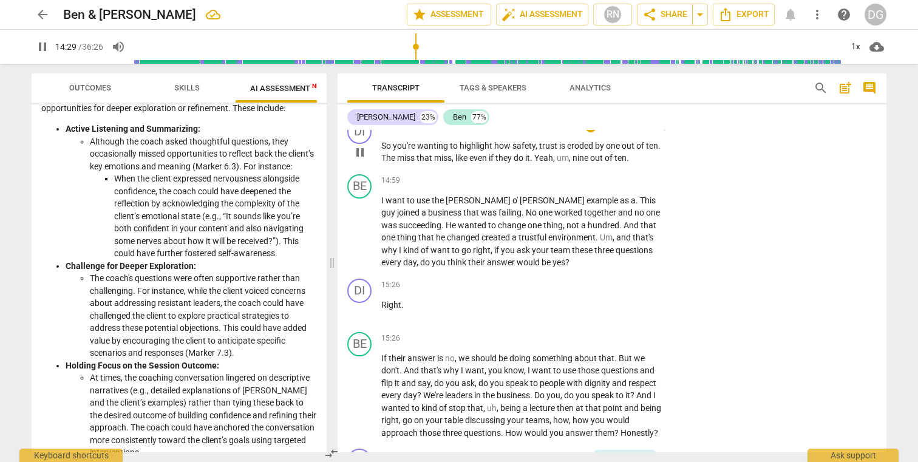
click at [437, 163] on span "miss" at bounding box center [443, 158] width 18 height 10
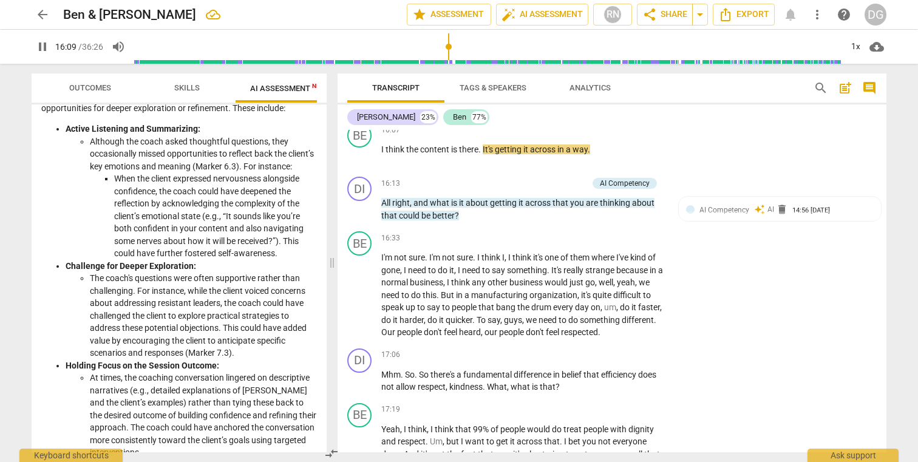
scroll to position [4065, 0]
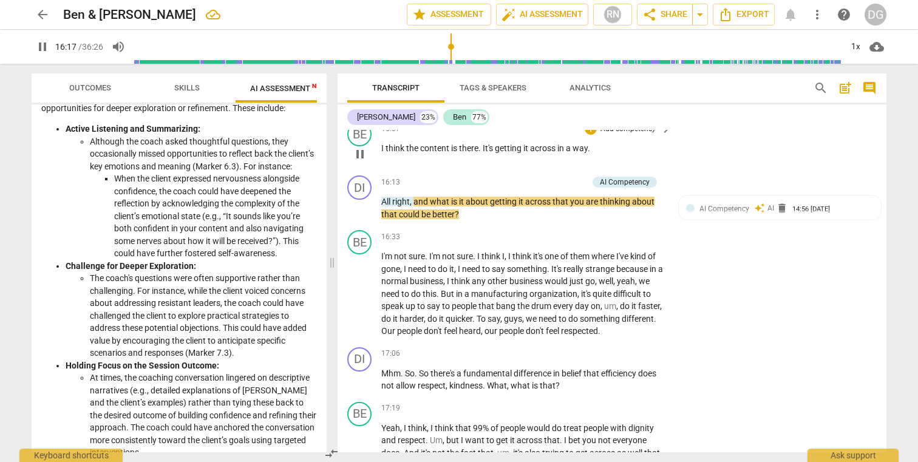
click at [604, 155] on p "I think the content is there . It's getting it across in a way ." at bounding box center [523, 148] width 284 height 13
type input "978"
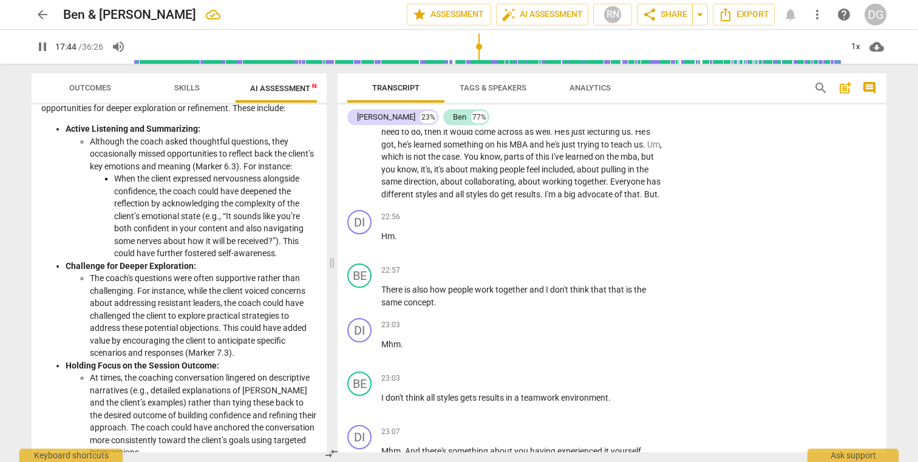
scroll to position [6070, 0]
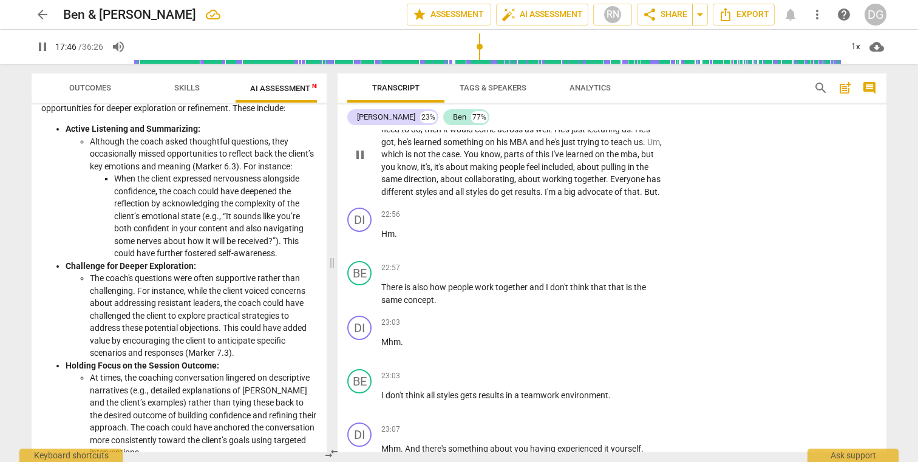
click at [443, 134] on span "then" at bounding box center [433, 129] width 19 height 10
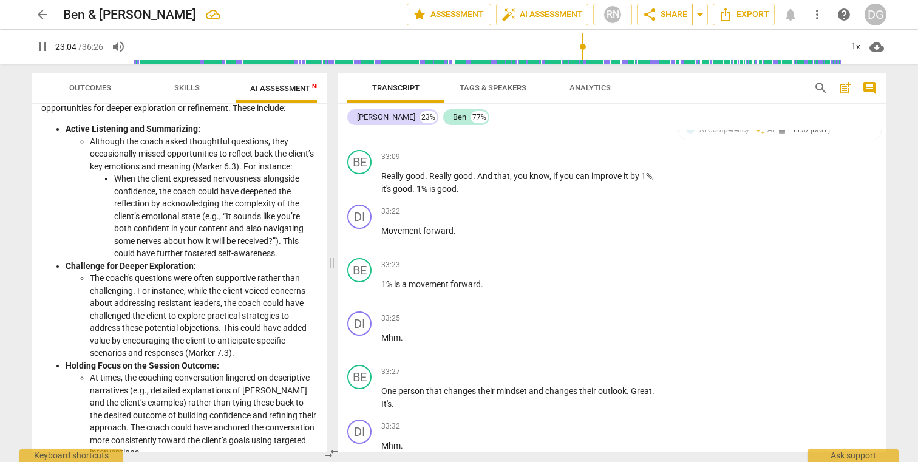
scroll to position [10194, 0]
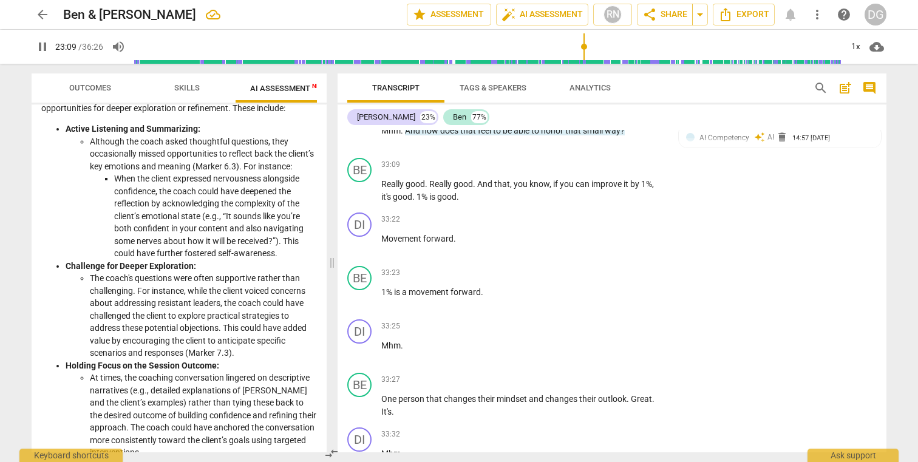
click at [43, 47] on span "pause" at bounding box center [42, 46] width 15 height 15
type input "1390"
click at [755, 17] on span "Export" at bounding box center [743, 14] width 51 height 15
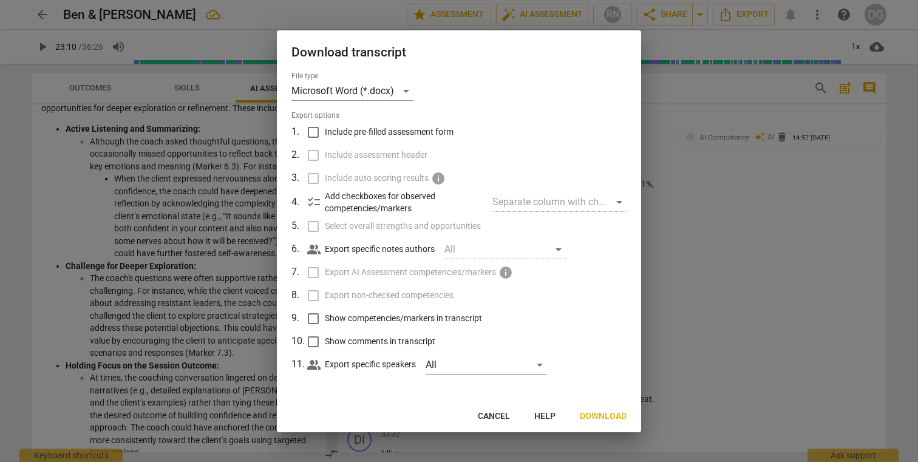
click at [619, 412] on span "Download" at bounding box center [603, 416] width 47 height 12
